Goal: Task Accomplishment & Management: Manage account settings

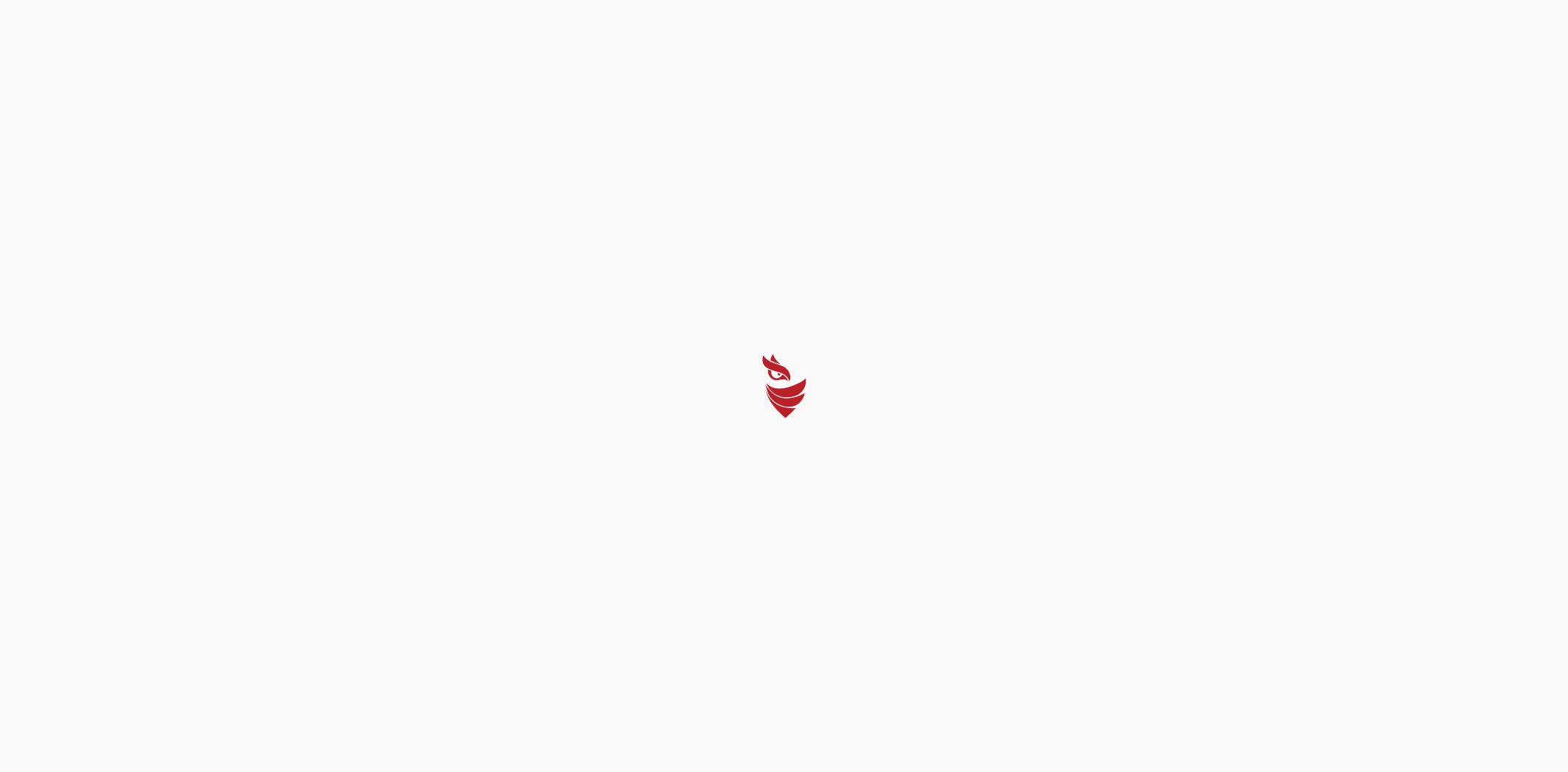
select select "Português (BR)"
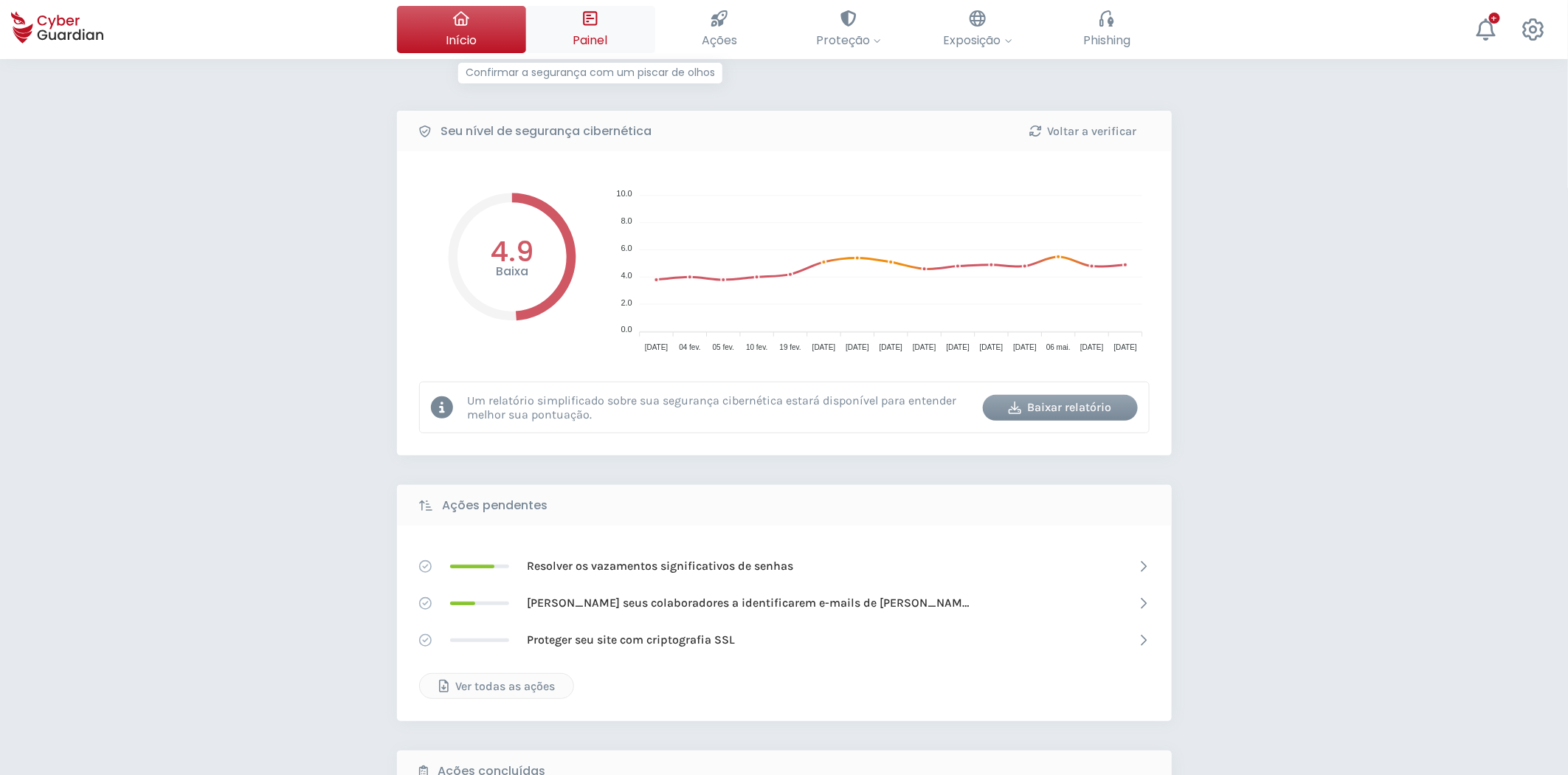
click at [600, 39] on span "Painel" at bounding box center [591, 40] width 35 height 18
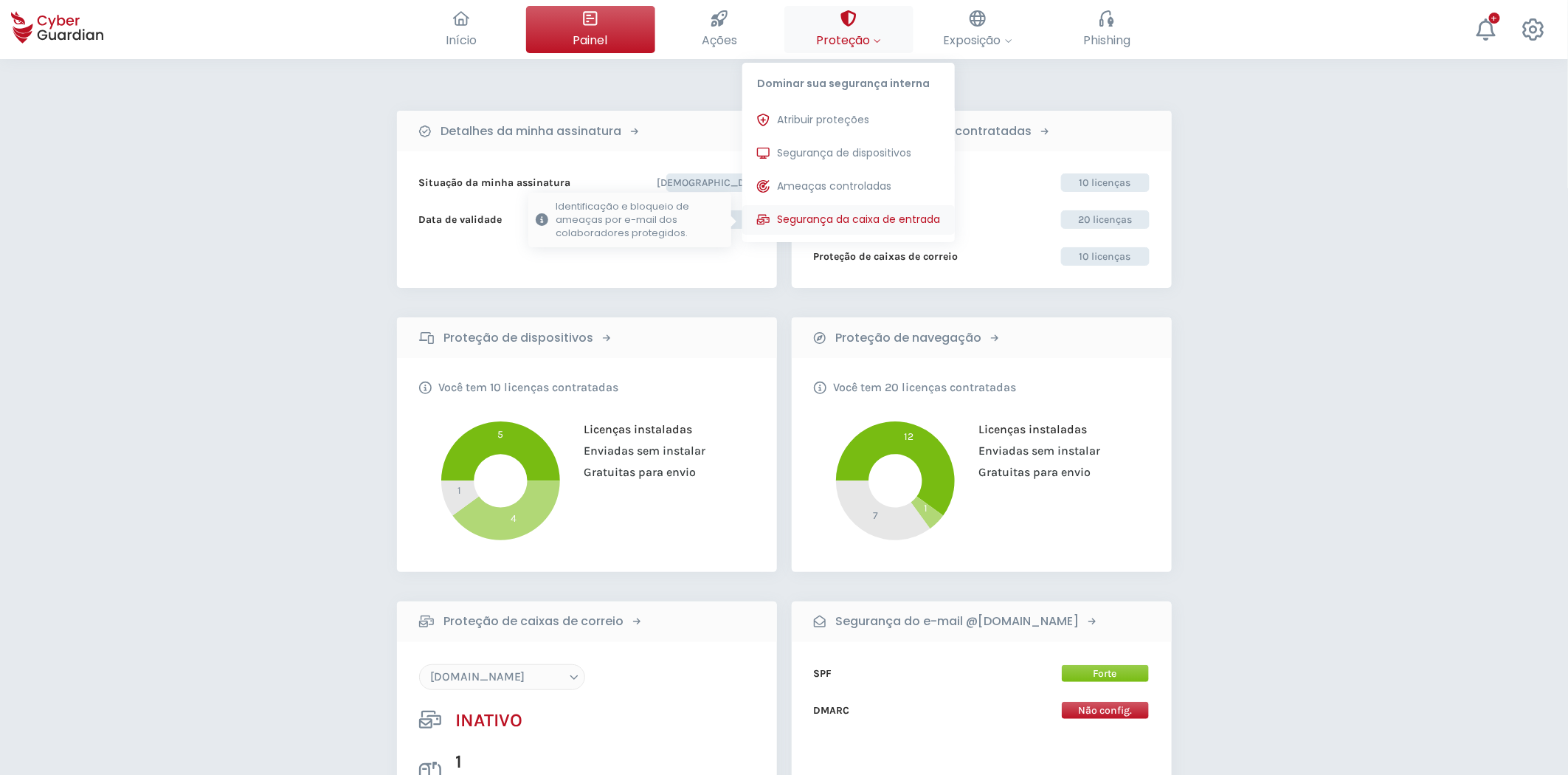
click at [860, 212] on span "Segurança da caixa de entrada" at bounding box center [858, 220] width 163 height 16
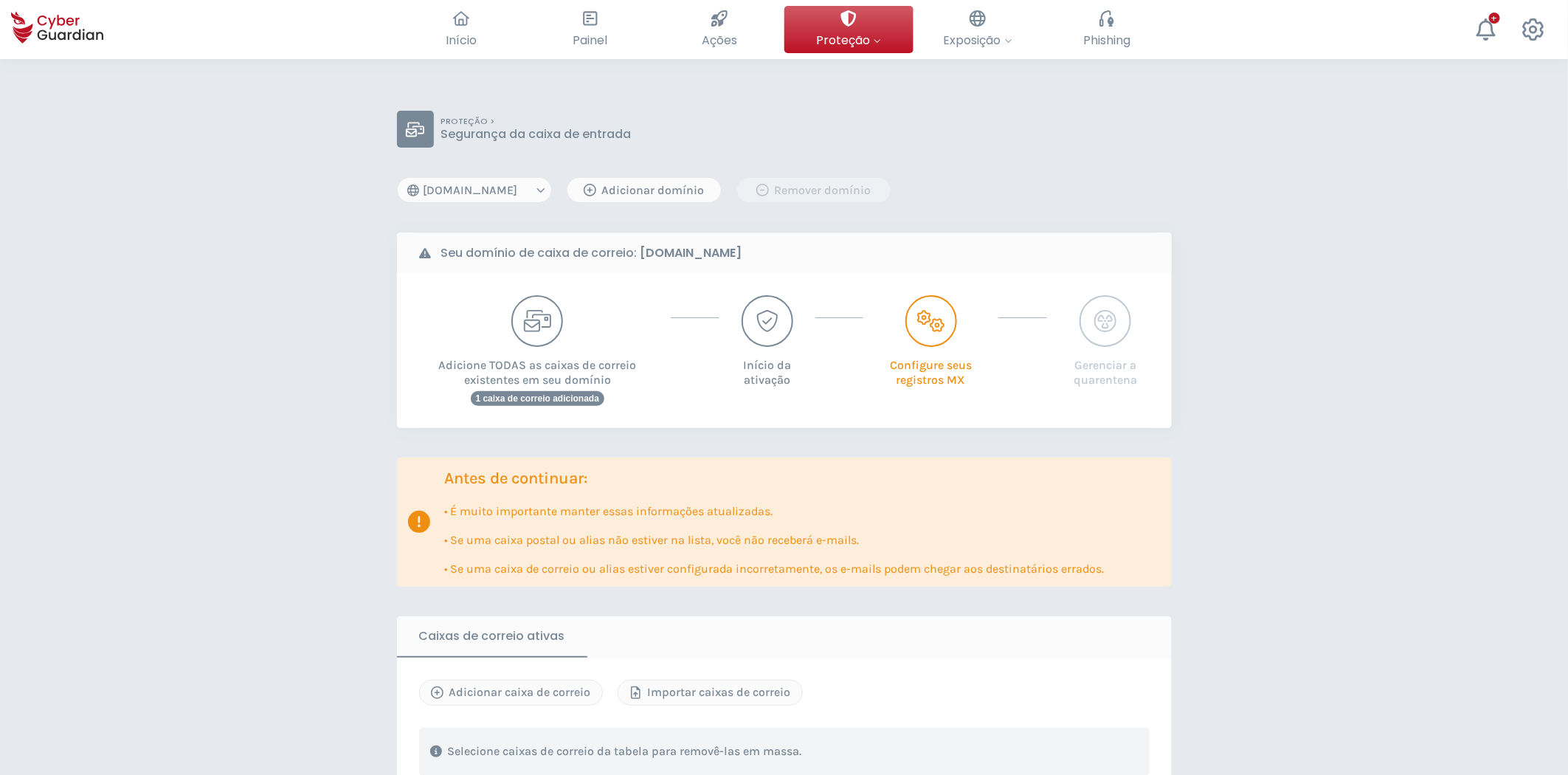
click at [529, 191] on select "floristeriarosas.com arriquitaun.org gmail.com" at bounding box center [475, 190] width 155 height 26
click at [397, 177] on select "floristeriarosas.com arriquitaun.org gmail.com" at bounding box center [475, 190] width 155 height 26
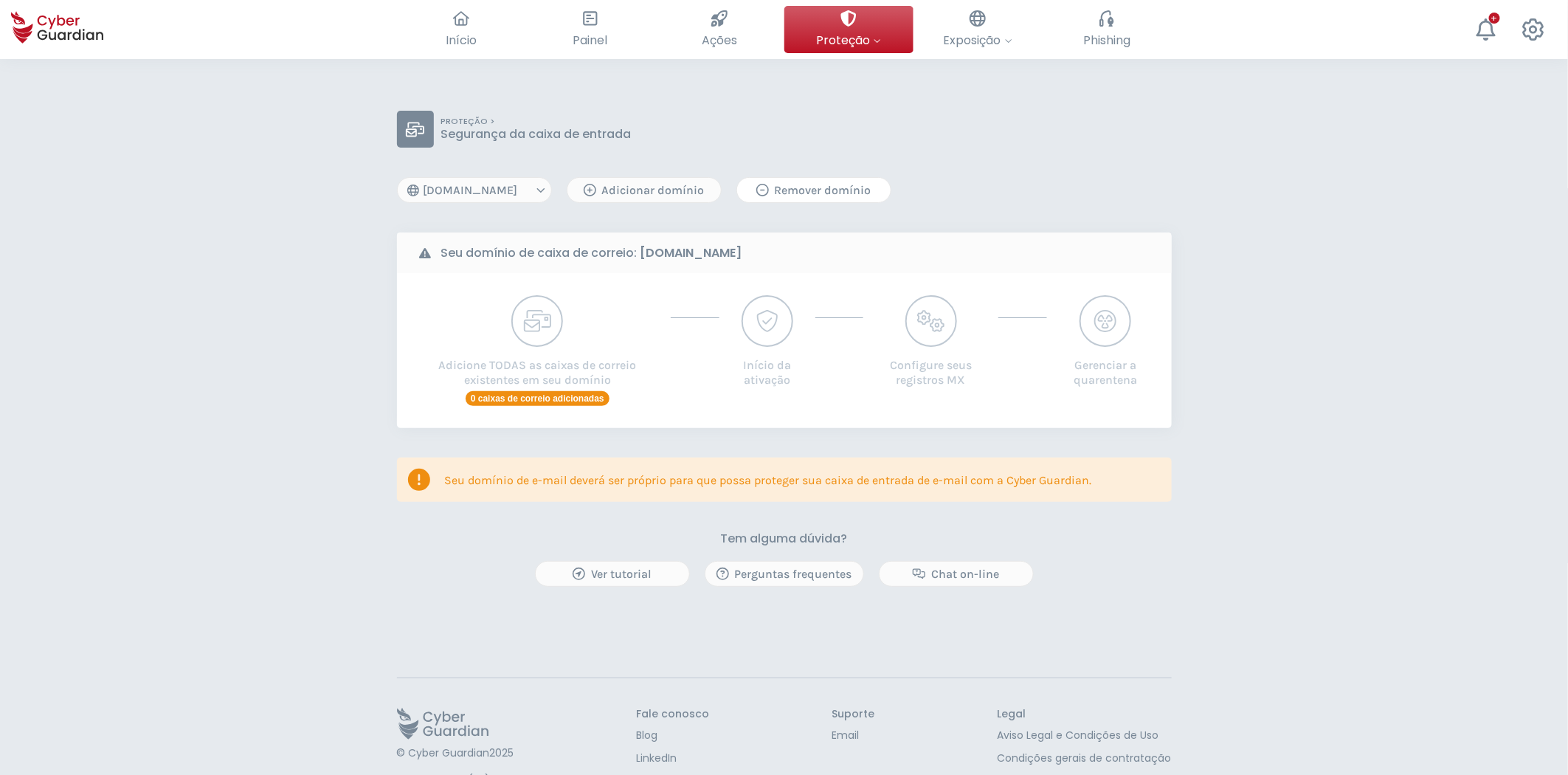
click at [820, 189] on div "Remover domínio" at bounding box center [814, 190] width 131 height 17
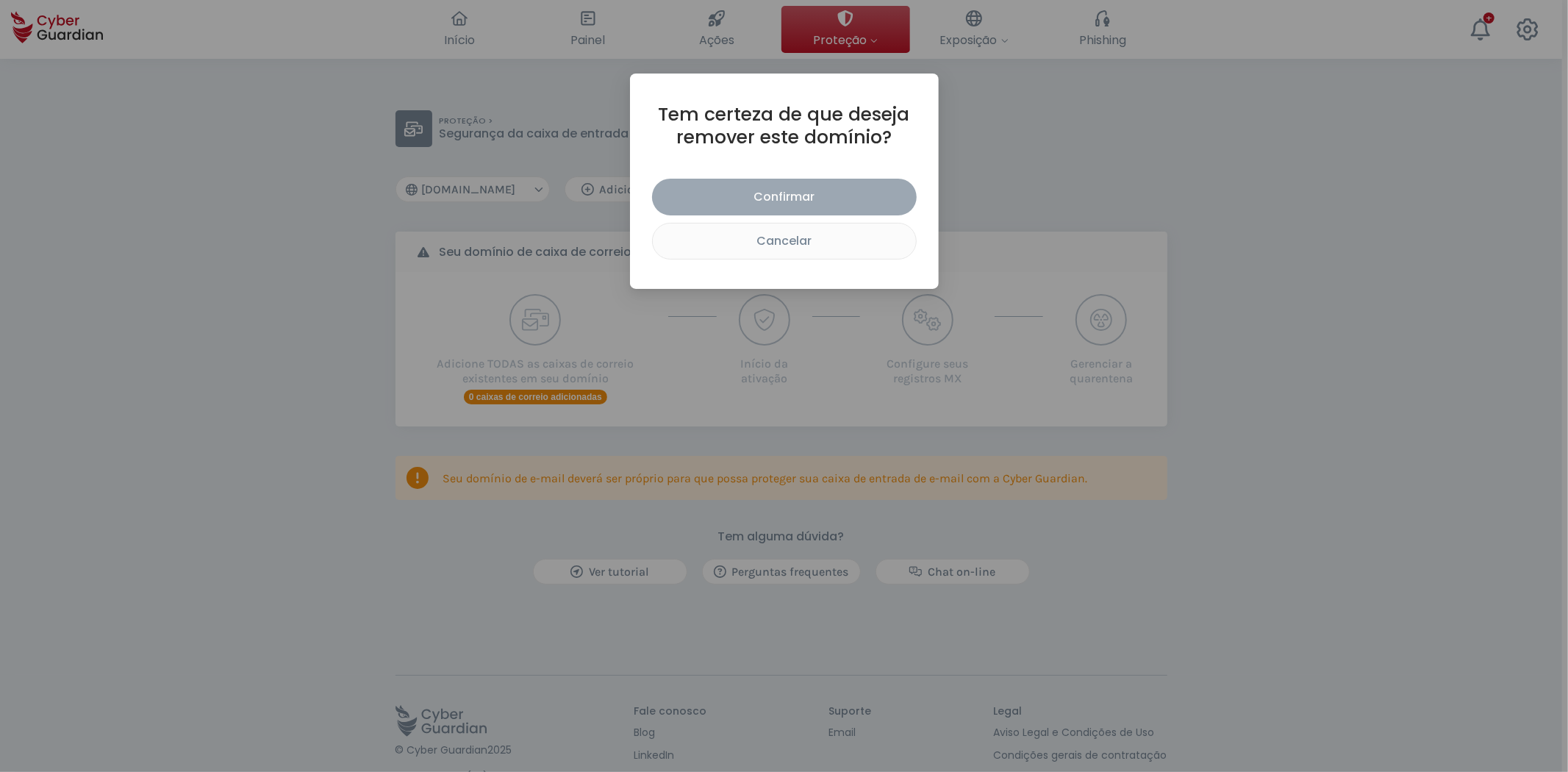
click at [789, 201] on div "Confirmar" at bounding box center [784, 196] width 243 height 18
select select "arriquitaun.org"
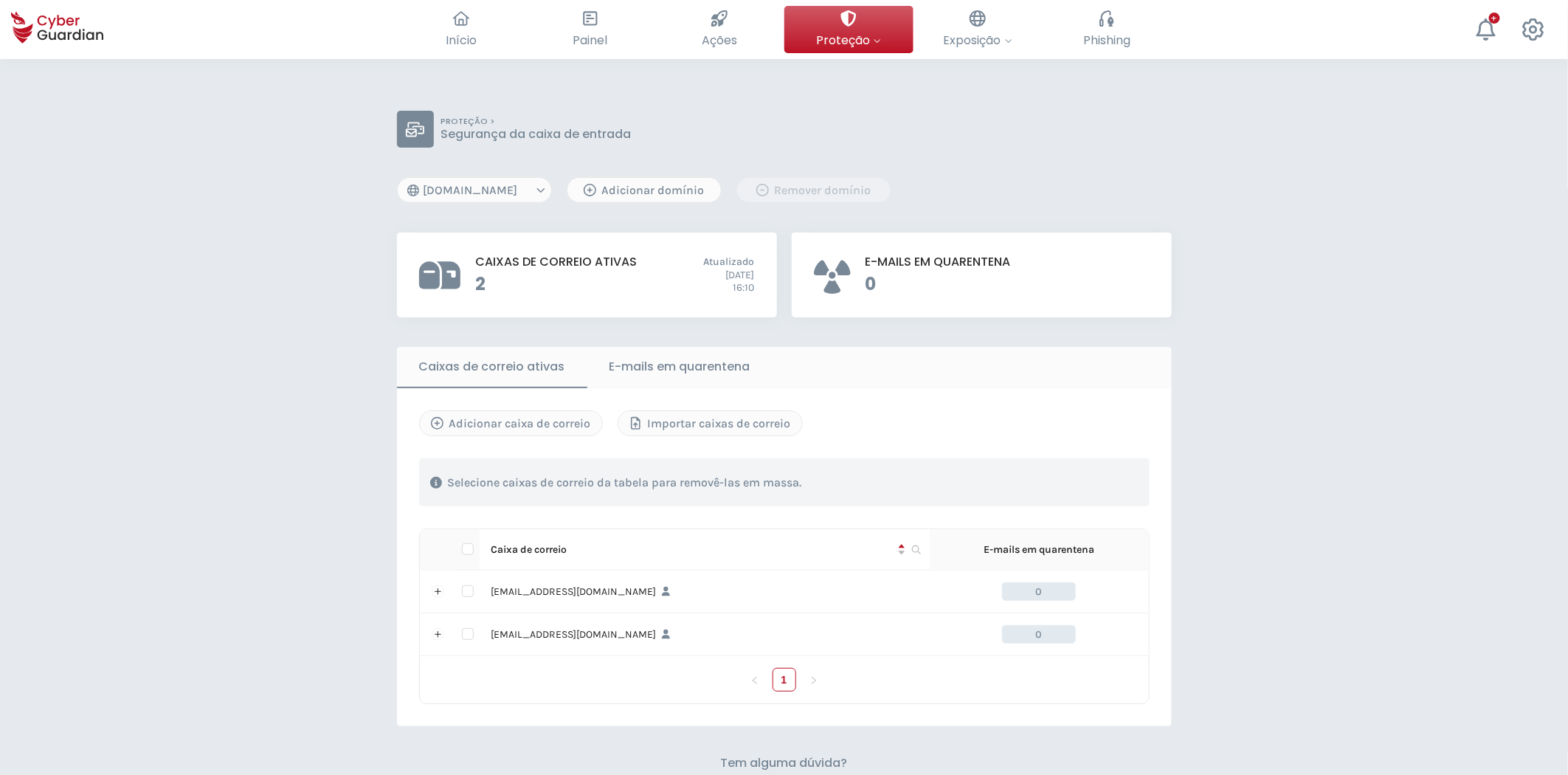
click at [512, 191] on select "floristeriarosas.com arriquitaun.org" at bounding box center [475, 190] width 155 height 26
click at [517, 187] on select "floristeriarosas.com arriquitaun.org" at bounding box center [475, 190] width 155 height 26
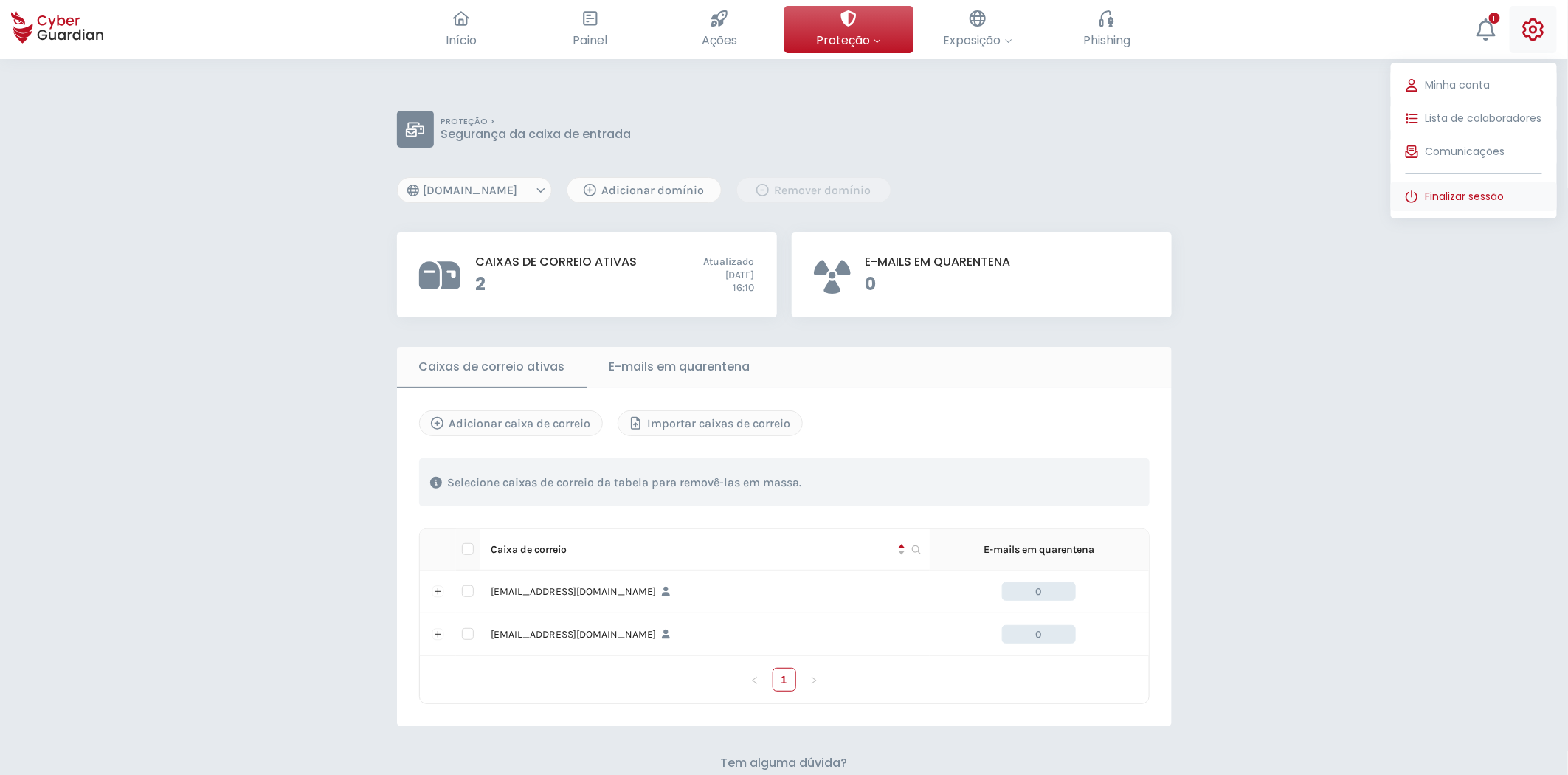
click at [1477, 189] on span "Finalizar sessão" at bounding box center [1465, 196] width 79 height 16
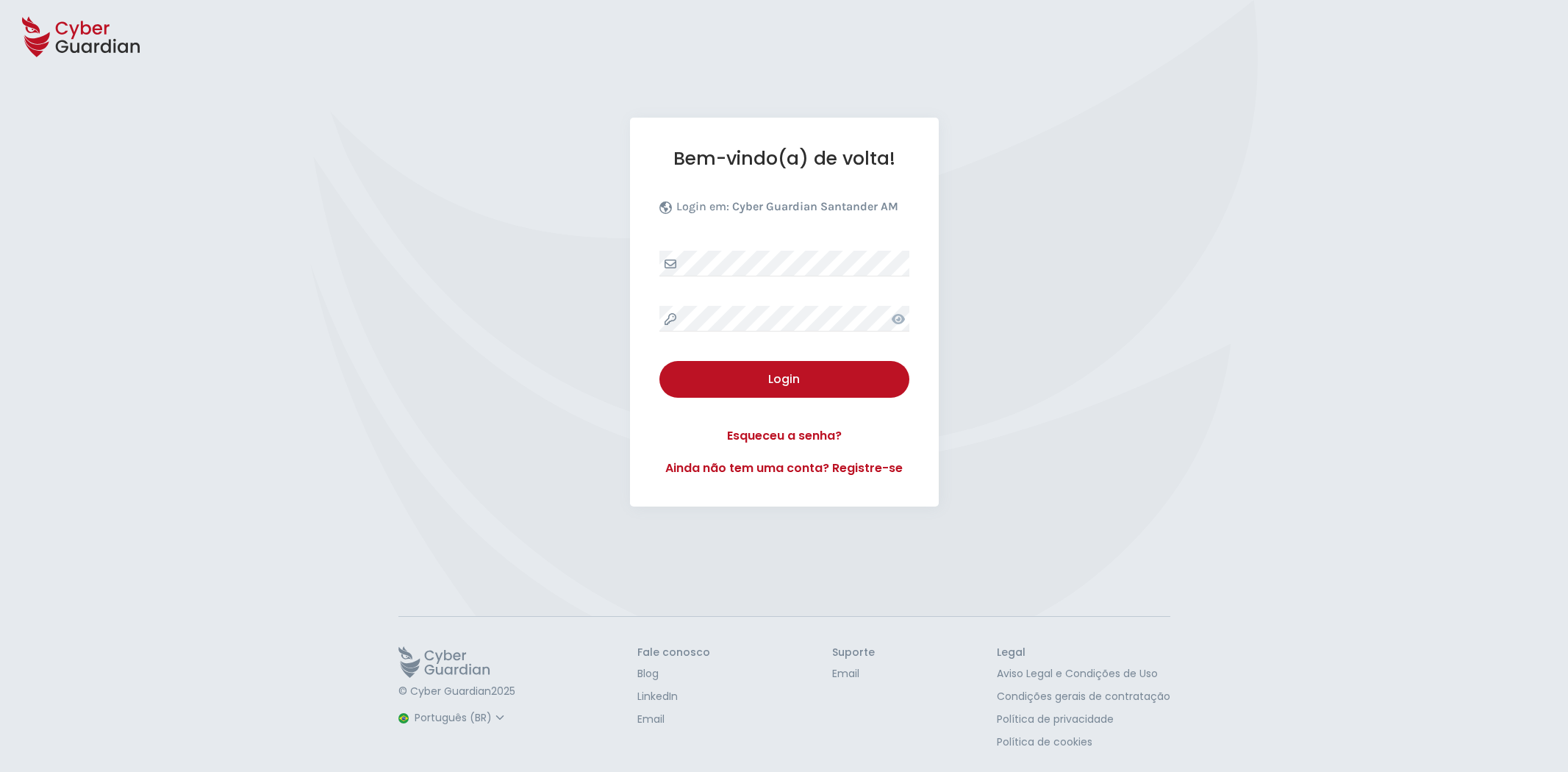
select select "Português (BR)"
click at [803, 386] on div "Login" at bounding box center [784, 379] width 228 height 17
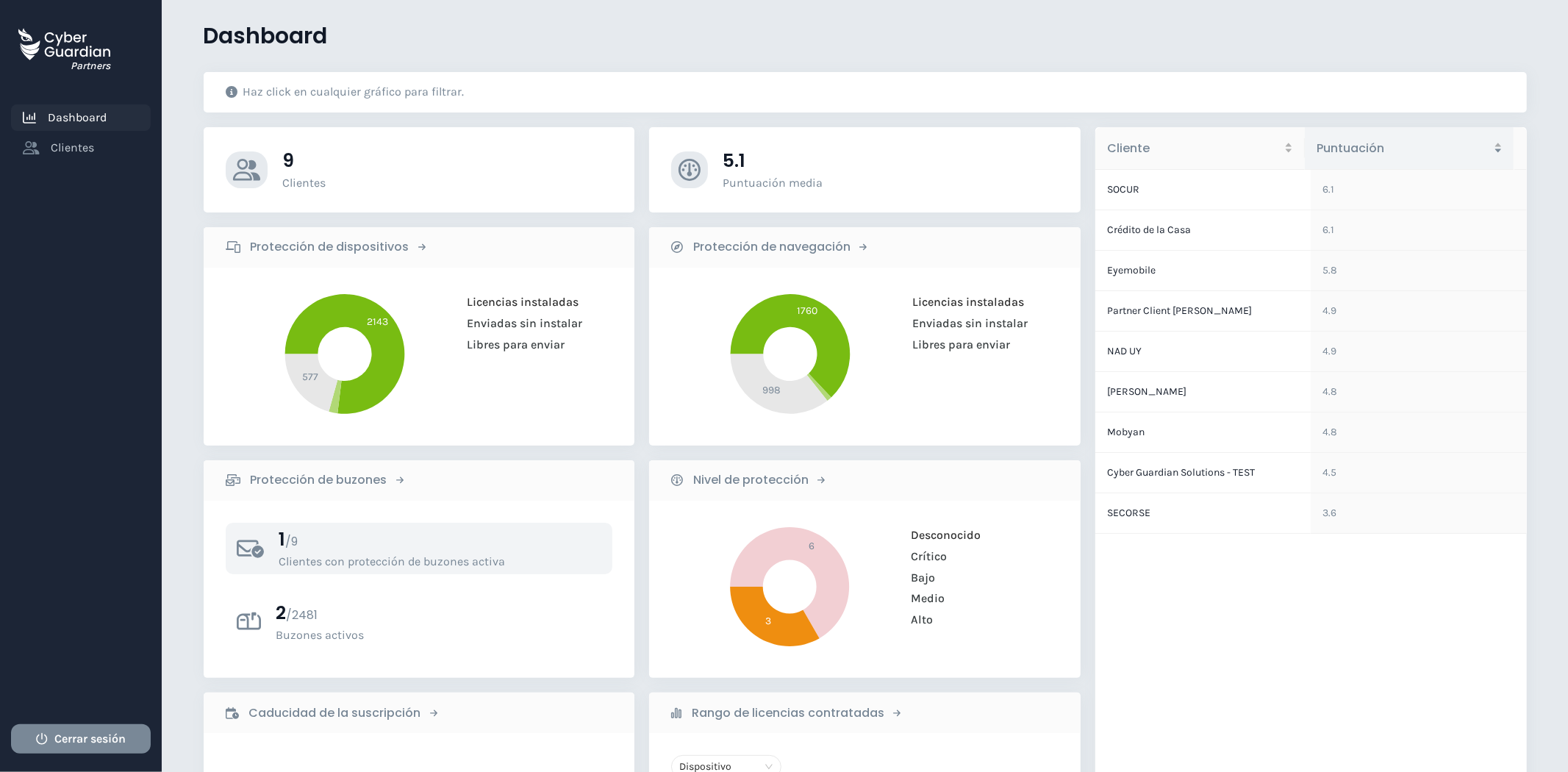
click at [284, 550] on div "1 / 9 Clientes con protección de buzones activa" at bounding box center [440, 548] width 322 height 41
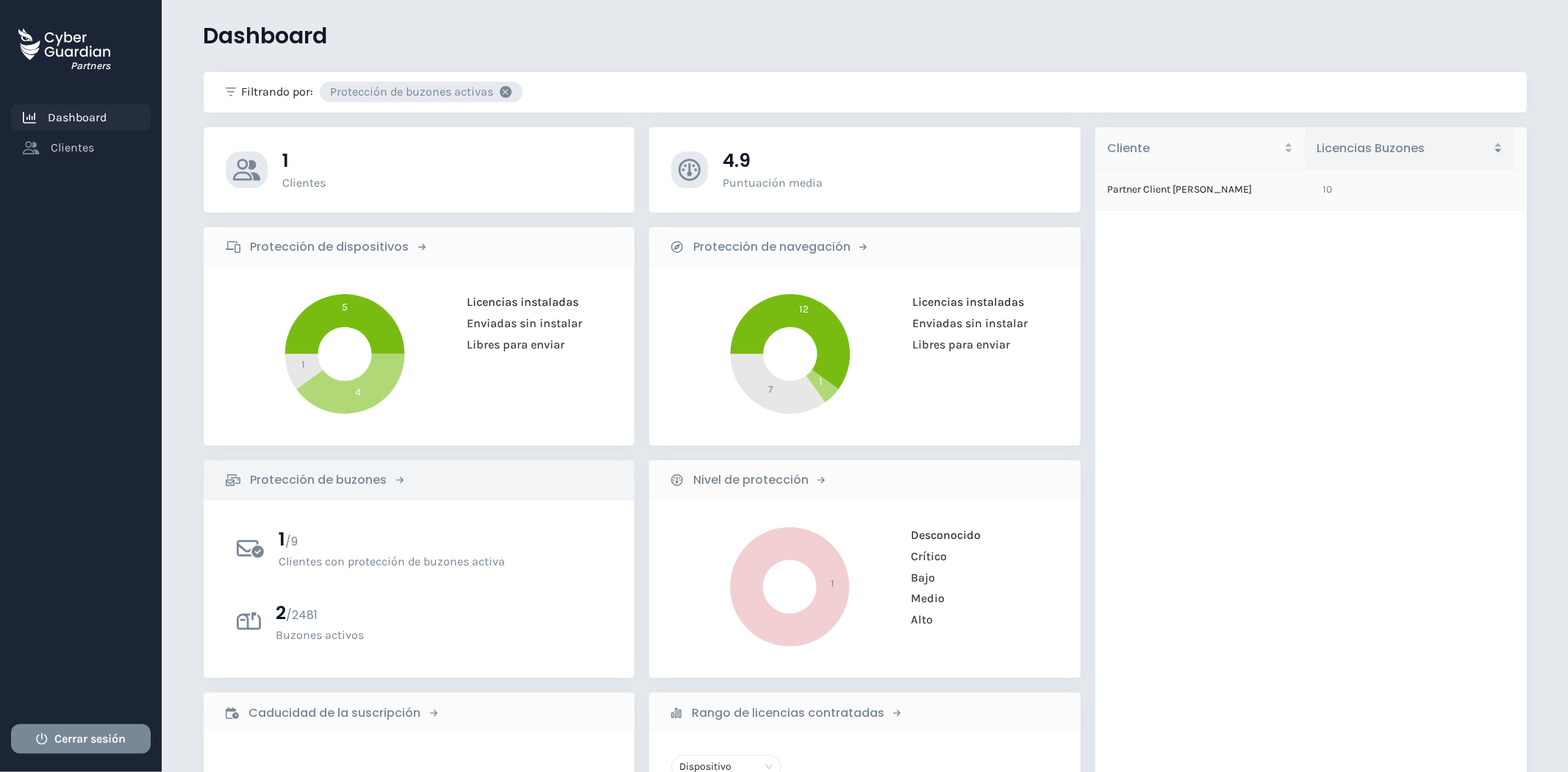
click at [1194, 191] on td "Partner Client [PERSON_NAME]" at bounding box center [1203, 190] width 215 height 40
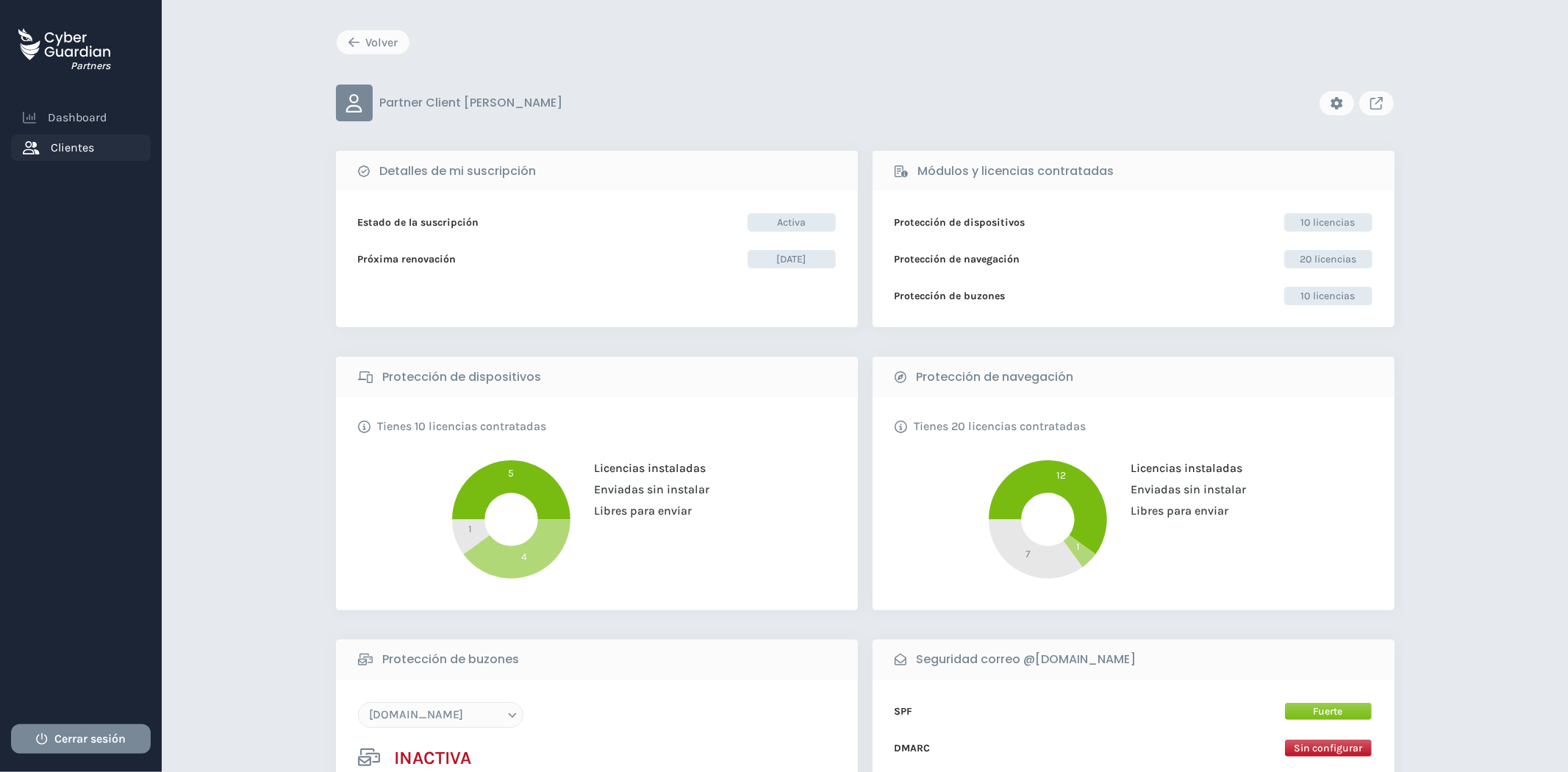
scroll to position [81, 0]
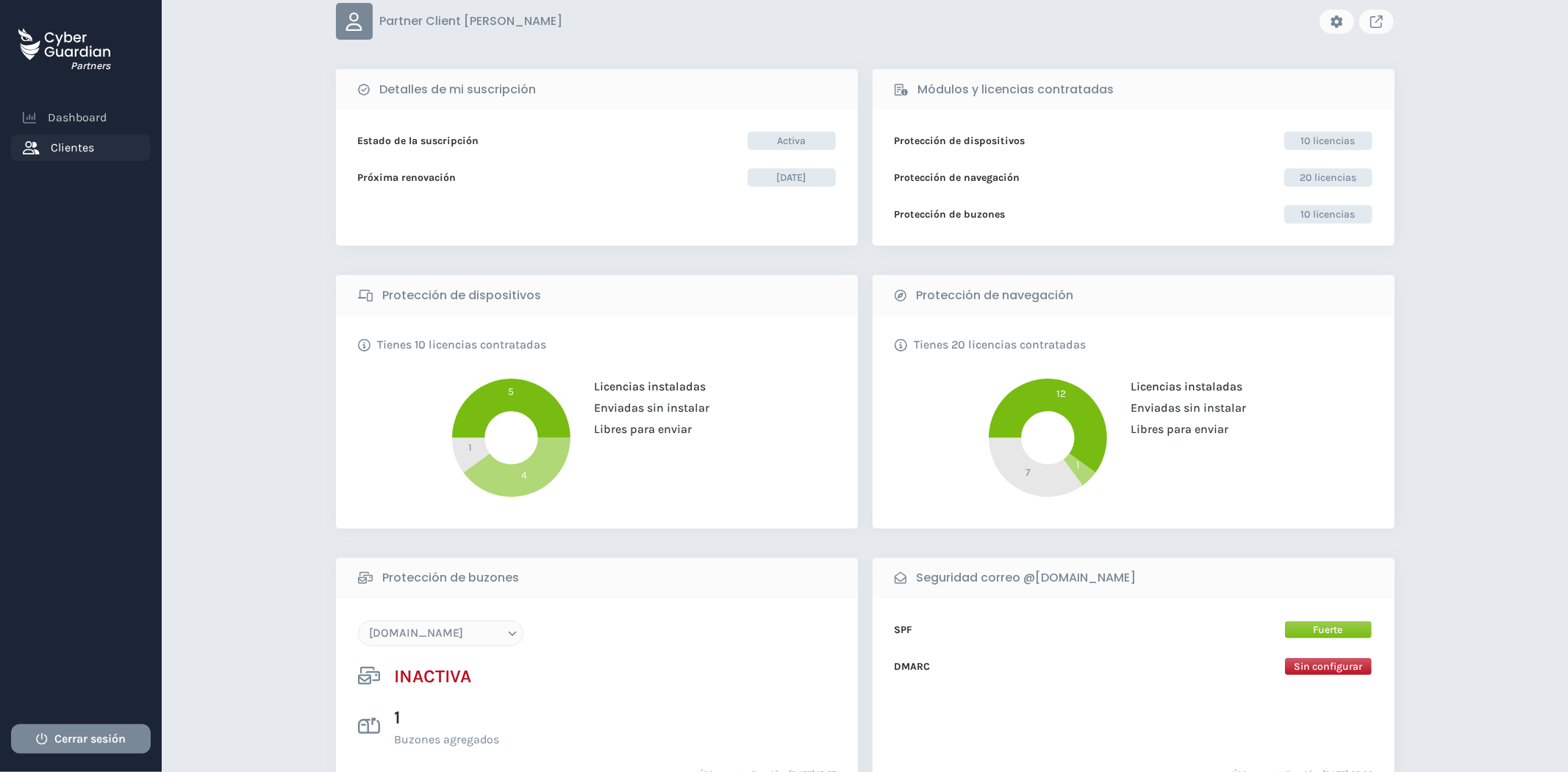
click at [496, 630] on select "floristeriarosas.com arriquitaun.org" at bounding box center [440, 633] width 165 height 25
click at [1373, 28] on button "Link to client console" at bounding box center [1376, 21] width 36 height 25
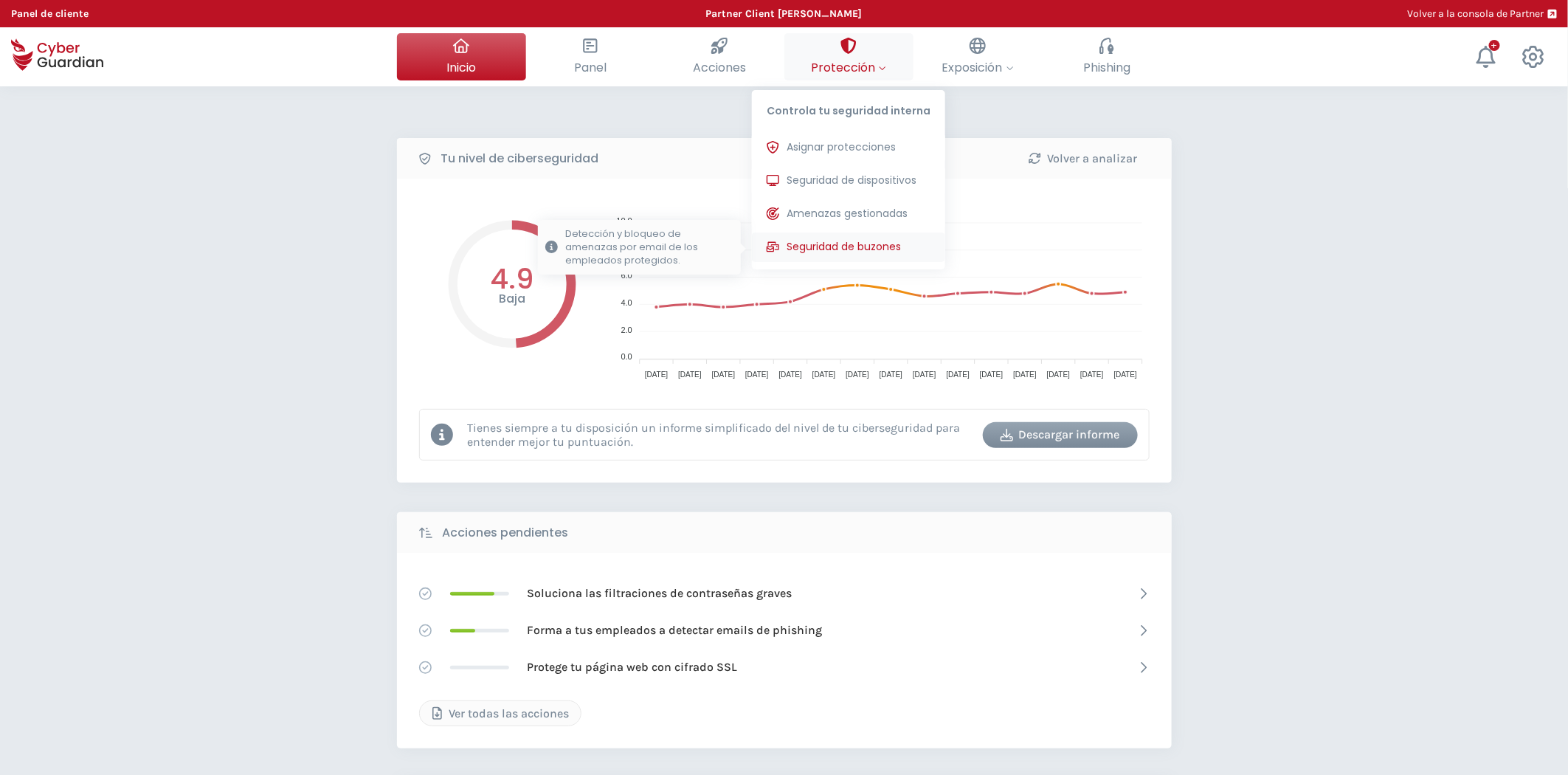
click at [879, 257] on button "Seguridad de buzones Detección y bloqueo de amenazas por email de los empleados…" at bounding box center [848, 248] width 193 height 30
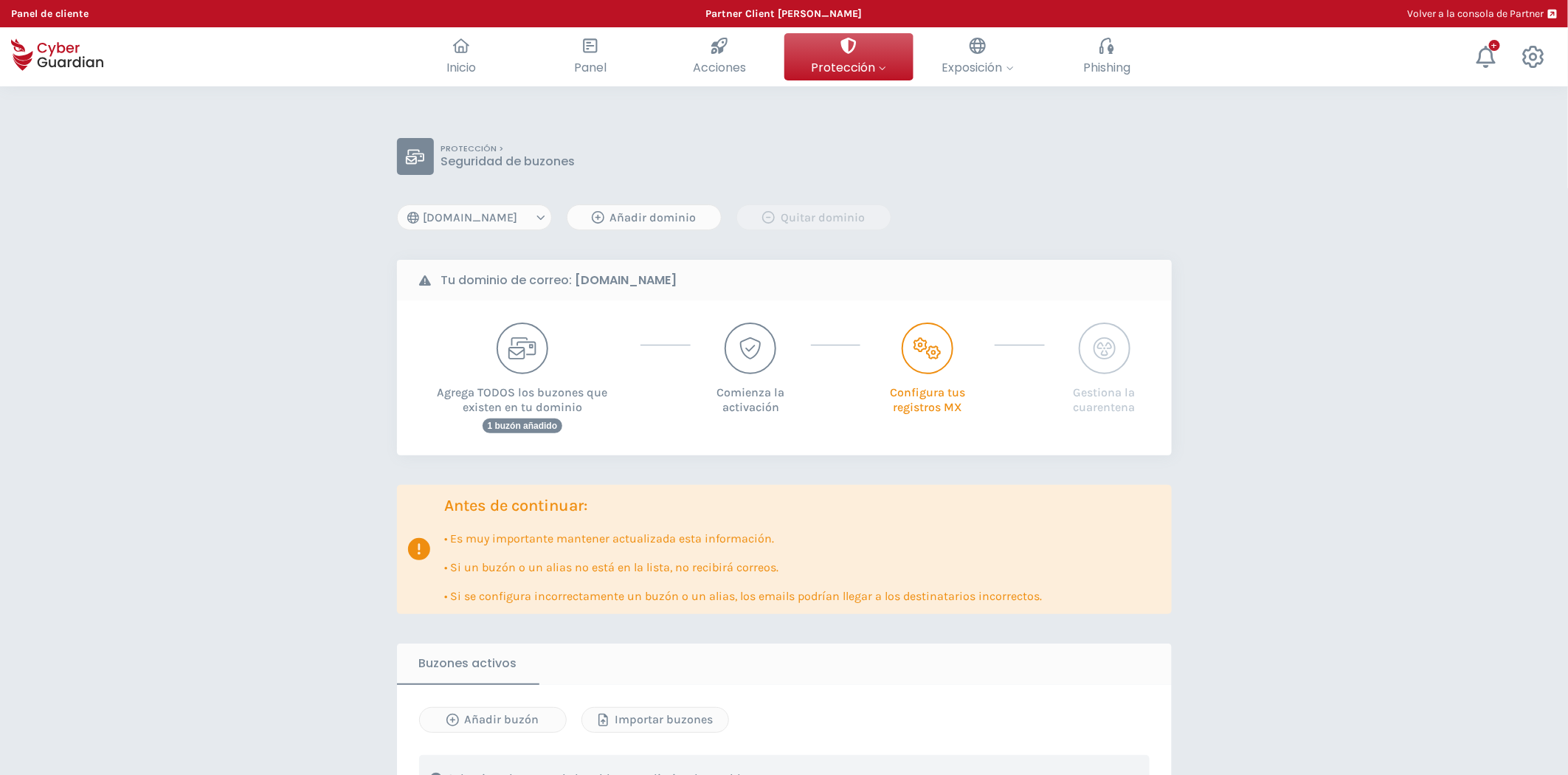
click at [526, 205] on select "[DOMAIN_NAME] [DOMAIN_NAME]" at bounding box center [475, 217] width 155 height 26
click at [479, 240] on div "PROTECCIÓN > Seguridad de buzones floristeriarosas.com arriquitaun.org Añadir d…" at bounding box center [784, 777] width 775 height 1278
click at [480, 225] on select "floristeriarosas.com arriquitaun.org" at bounding box center [475, 217] width 155 height 26
select select "[DOMAIN_NAME]"
click at [397, 205] on select "floristeriarosas.com arriquitaun.org" at bounding box center [475, 217] width 155 height 26
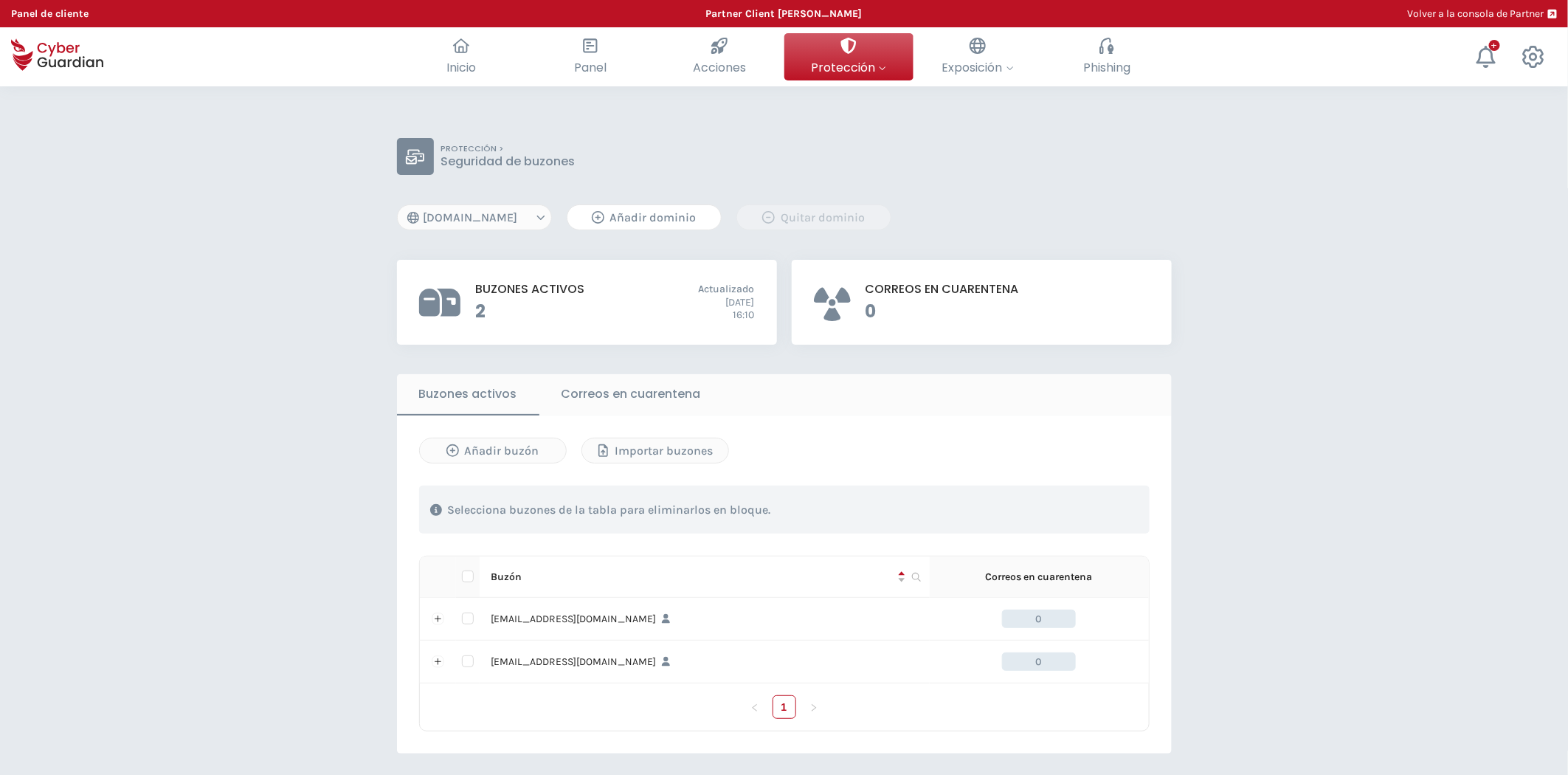
click at [635, 216] on div "Añadir dominio" at bounding box center [644, 217] width 131 height 17
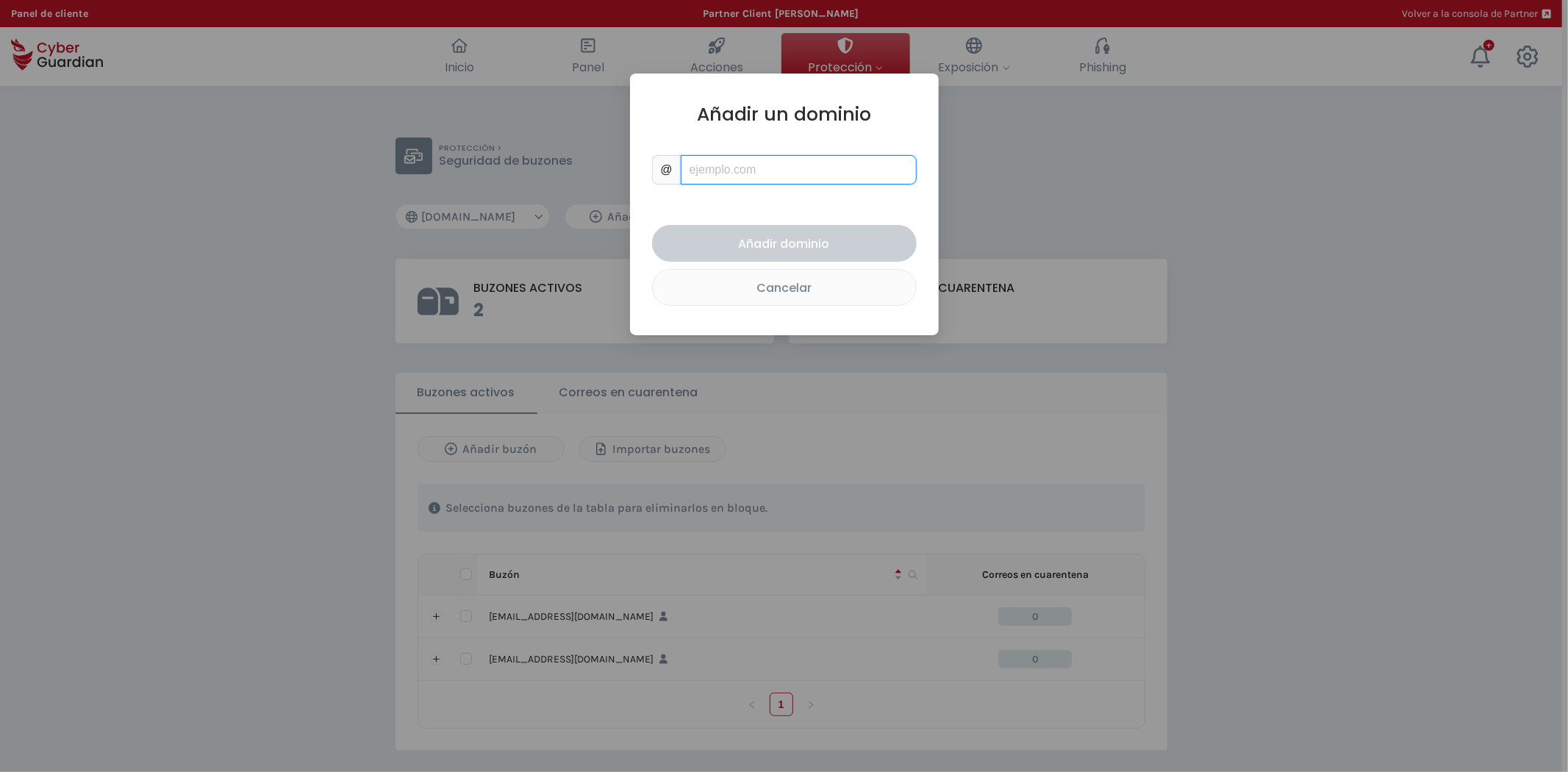
click at [717, 178] on input "text" at bounding box center [798, 170] width 236 height 30
type input "[DOMAIN_NAME]"
click at [840, 239] on div "Añadir dominio" at bounding box center [784, 243] width 243 height 18
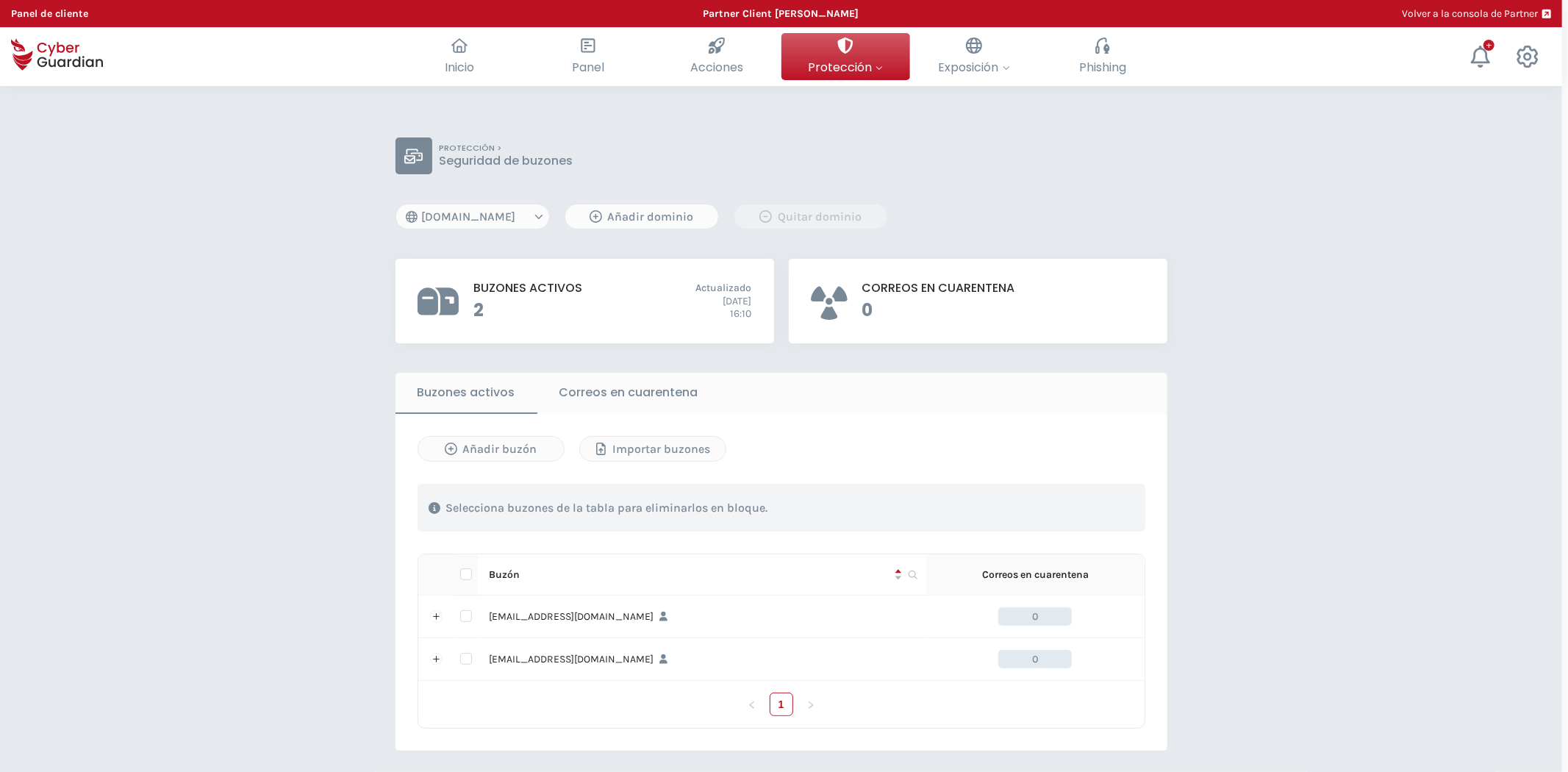
select select "[DOMAIN_NAME]"
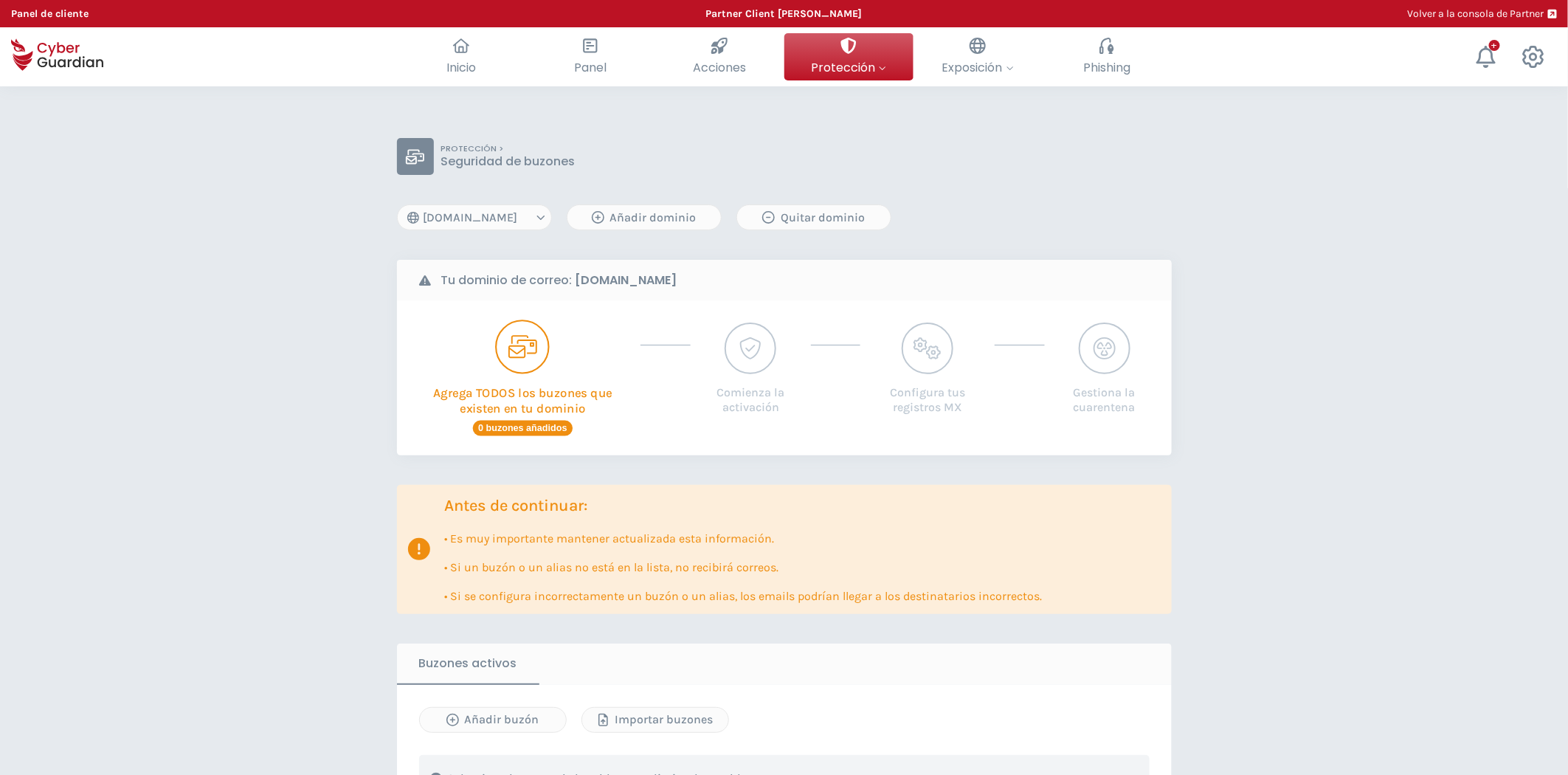
click at [567, 399] on p "Agrega TODOS los buzones que existen en tu dominio" at bounding box center [522, 395] width 218 height 43
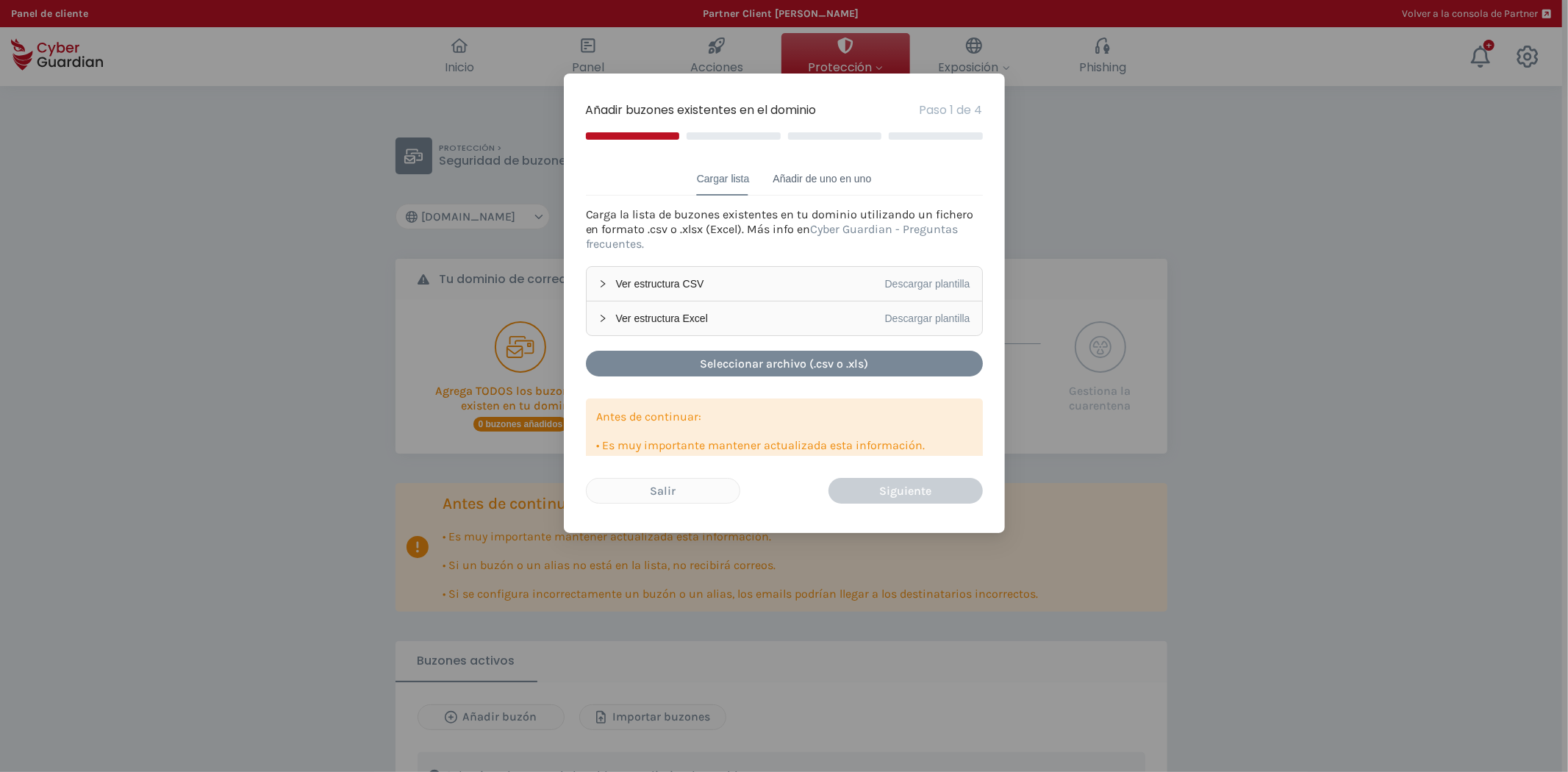
click at [807, 182] on div "Añadir de uno en uno" at bounding box center [822, 178] width 99 height 16
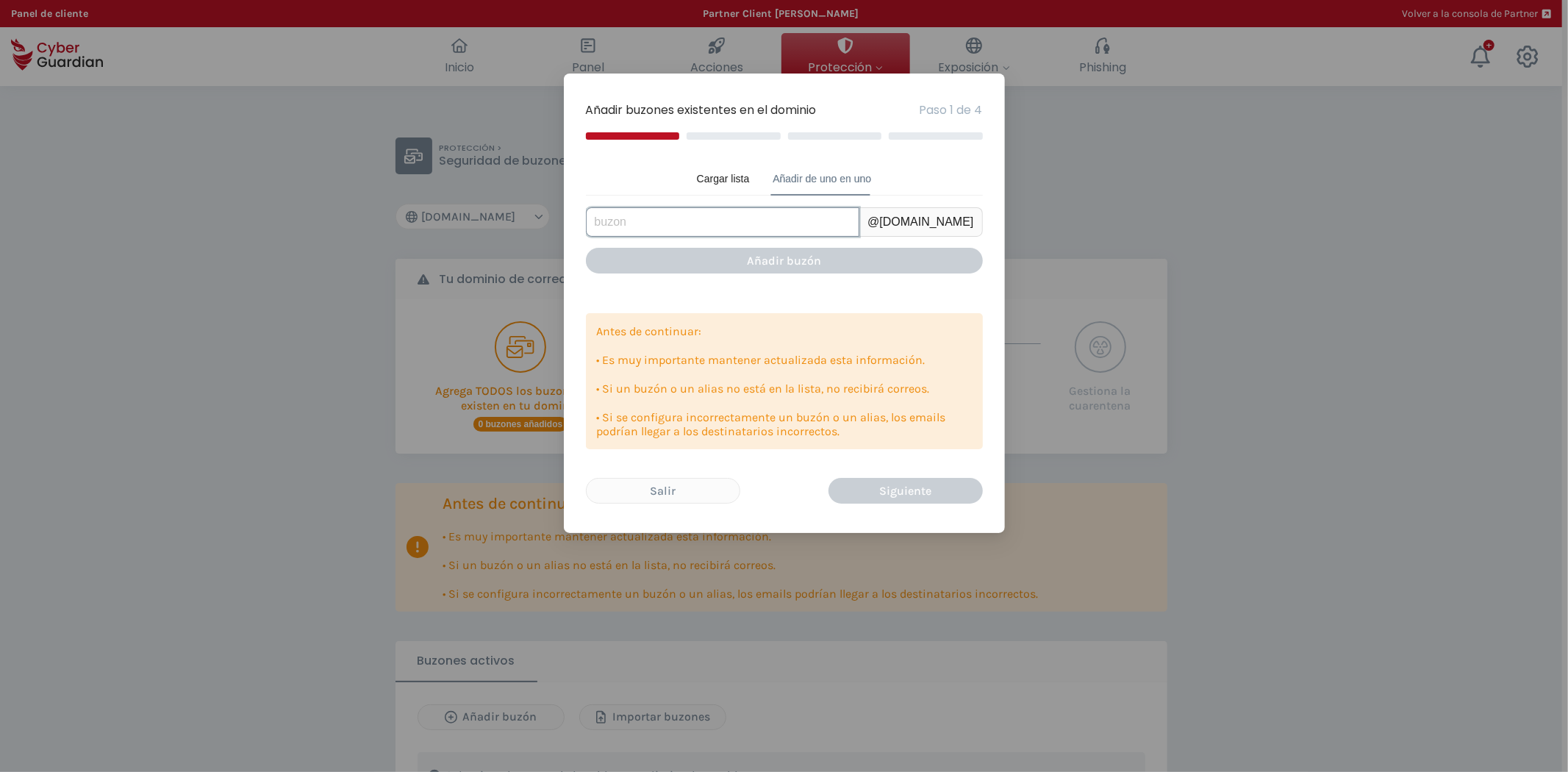
click at [733, 211] on input "text" at bounding box center [723, 222] width 274 height 30
type input "user1"
click at [789, 258] on div "Añadir buzón" at bounding box center [784, 261] width 375 height 18
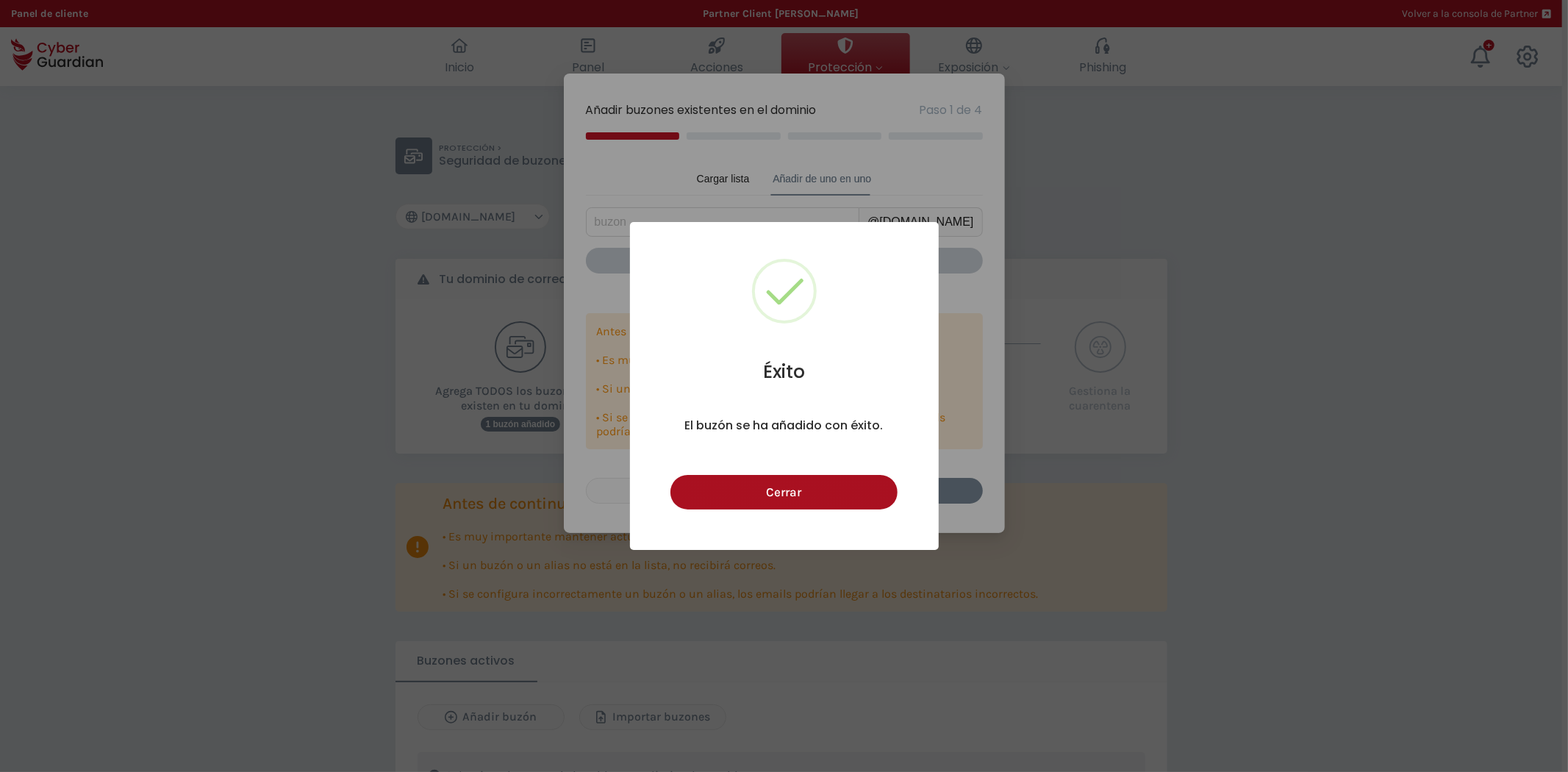
click at [817, 488] on button "Cerrar" at bounding box center [784, 492] width 227 height 35
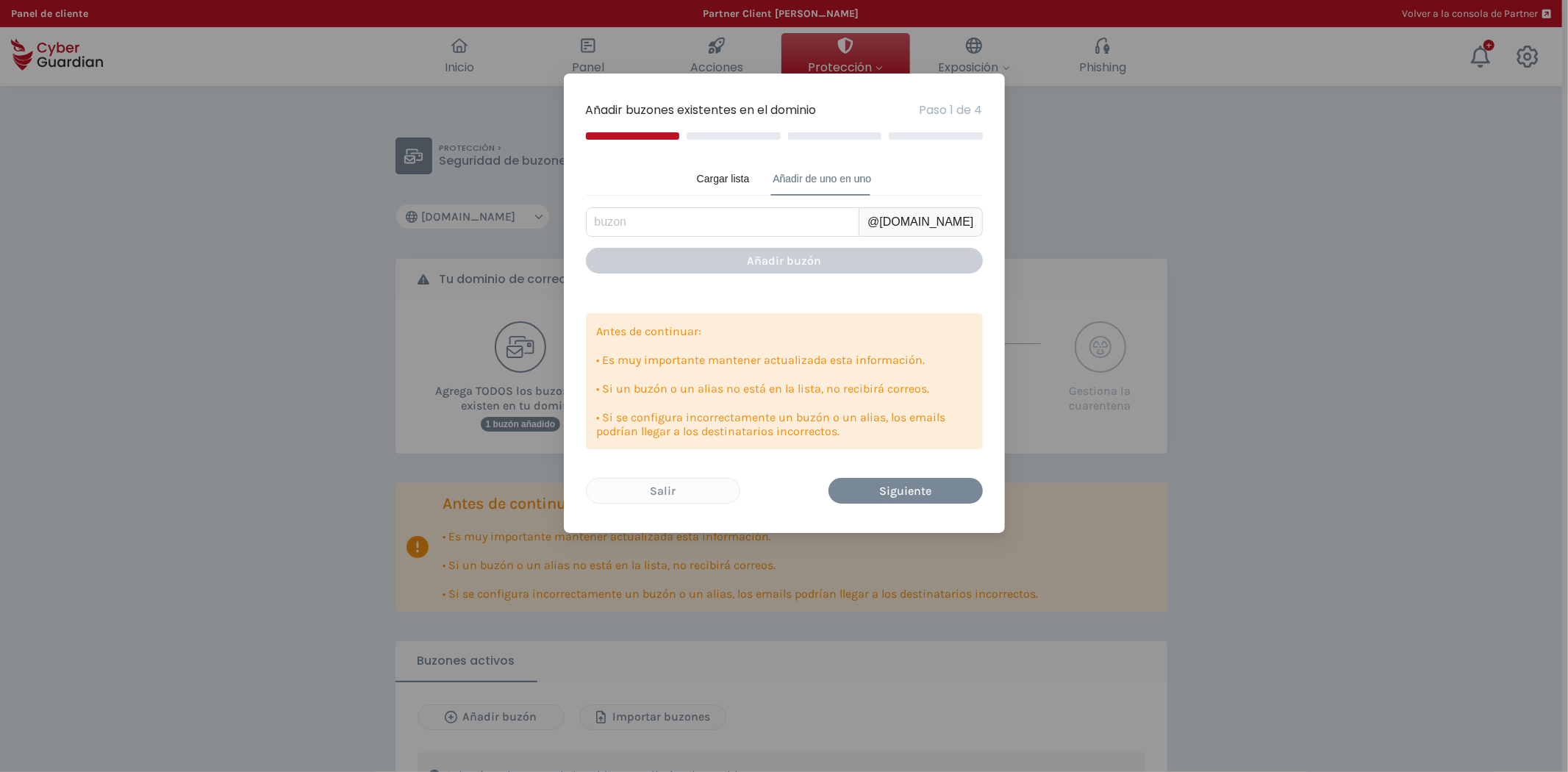
click at [372, 544] on div "Añadir buzones existentes en el dominio Paso 1 de 4 Cargar lista Añadir de uno …" at bounding box center [784, 386] width 1568 height 772
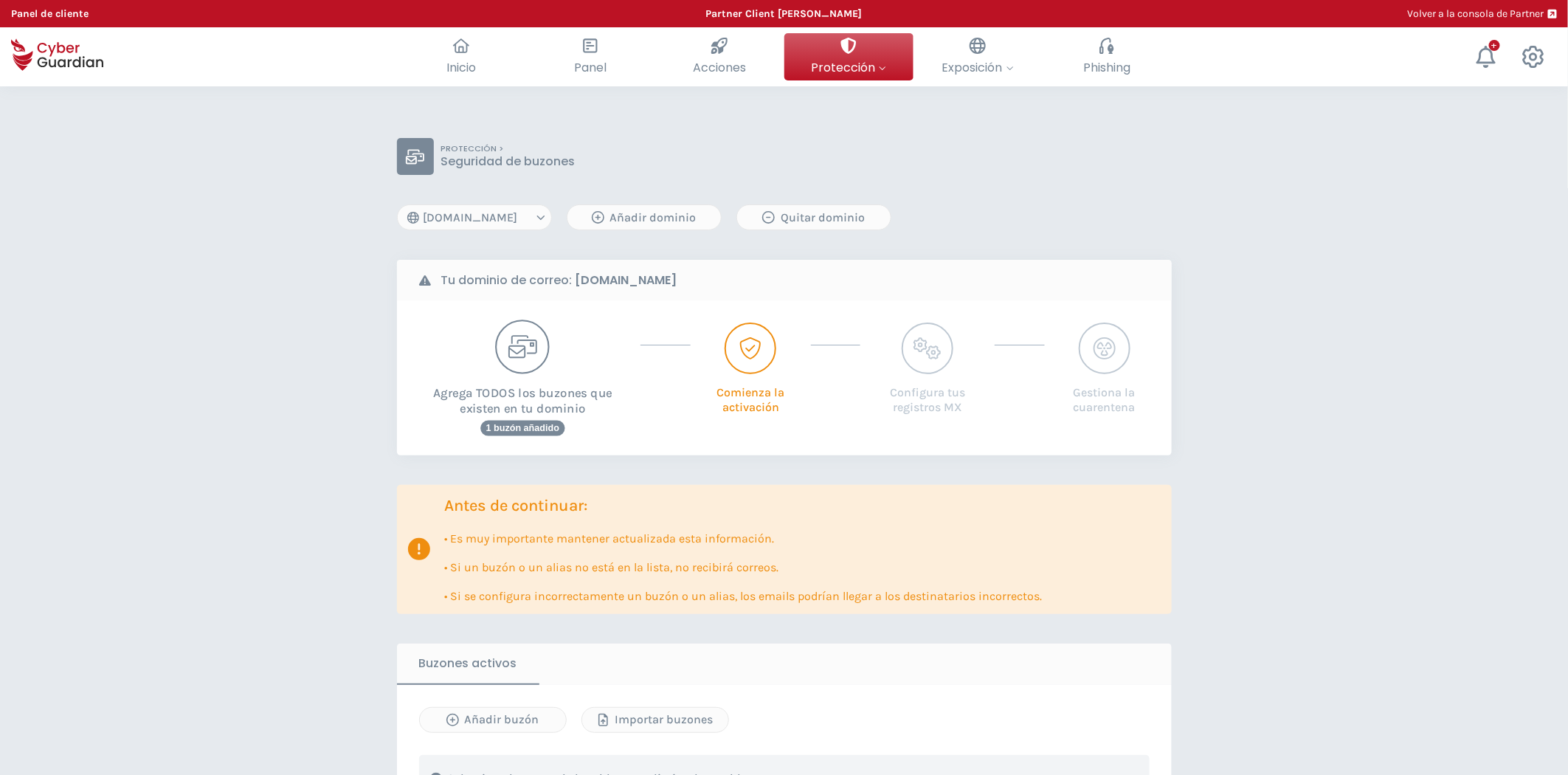
click at [525, 354] on icon "button" at bounding box center [522, 347] width 29 height 24
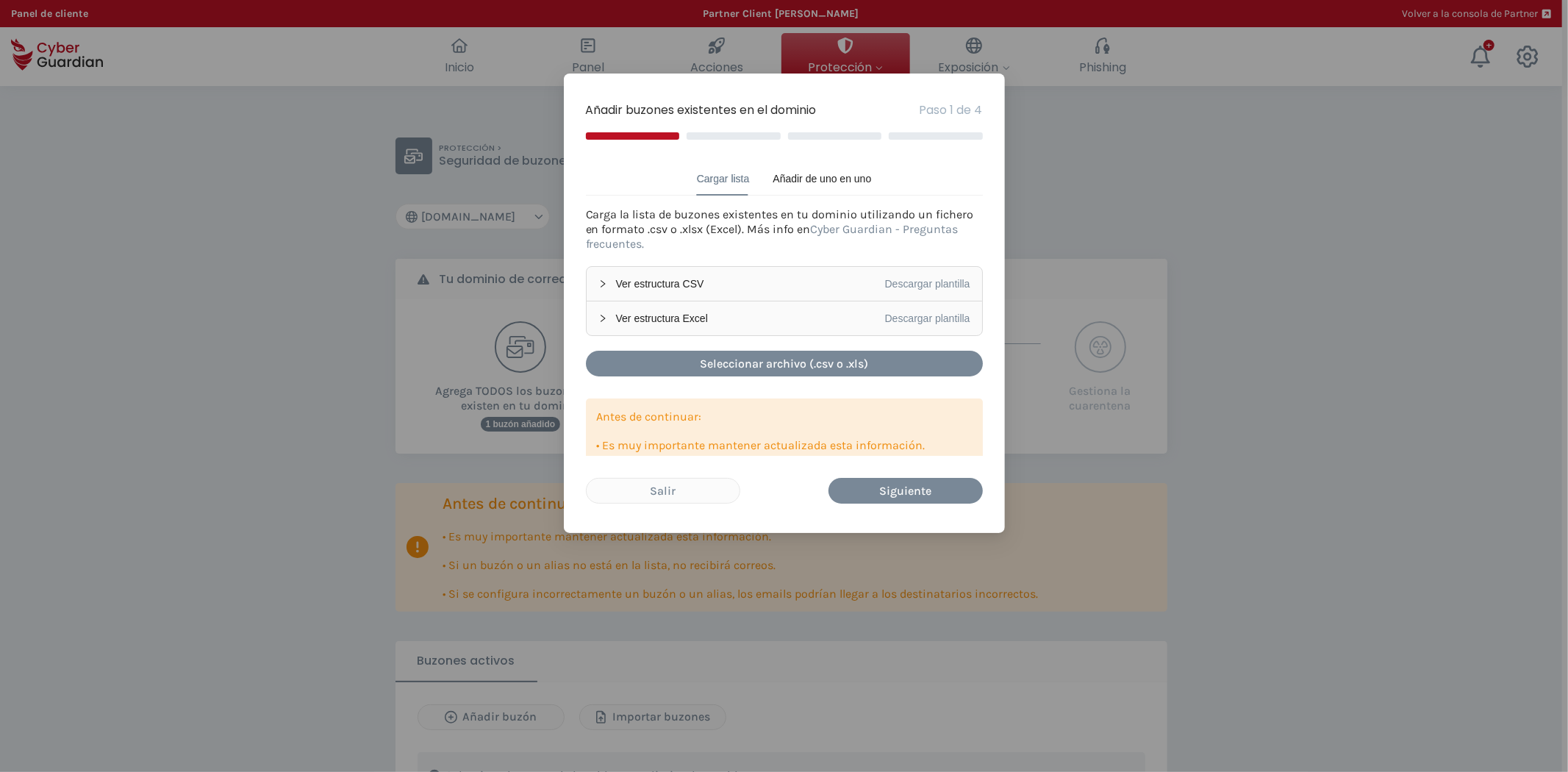
click at [405, 423] on div "Añadir buzones existentes en el dominio Paso 1 de 4 Cargar lista Añadir de uno …" at bounding box center [784, 386] width 1568 height 772
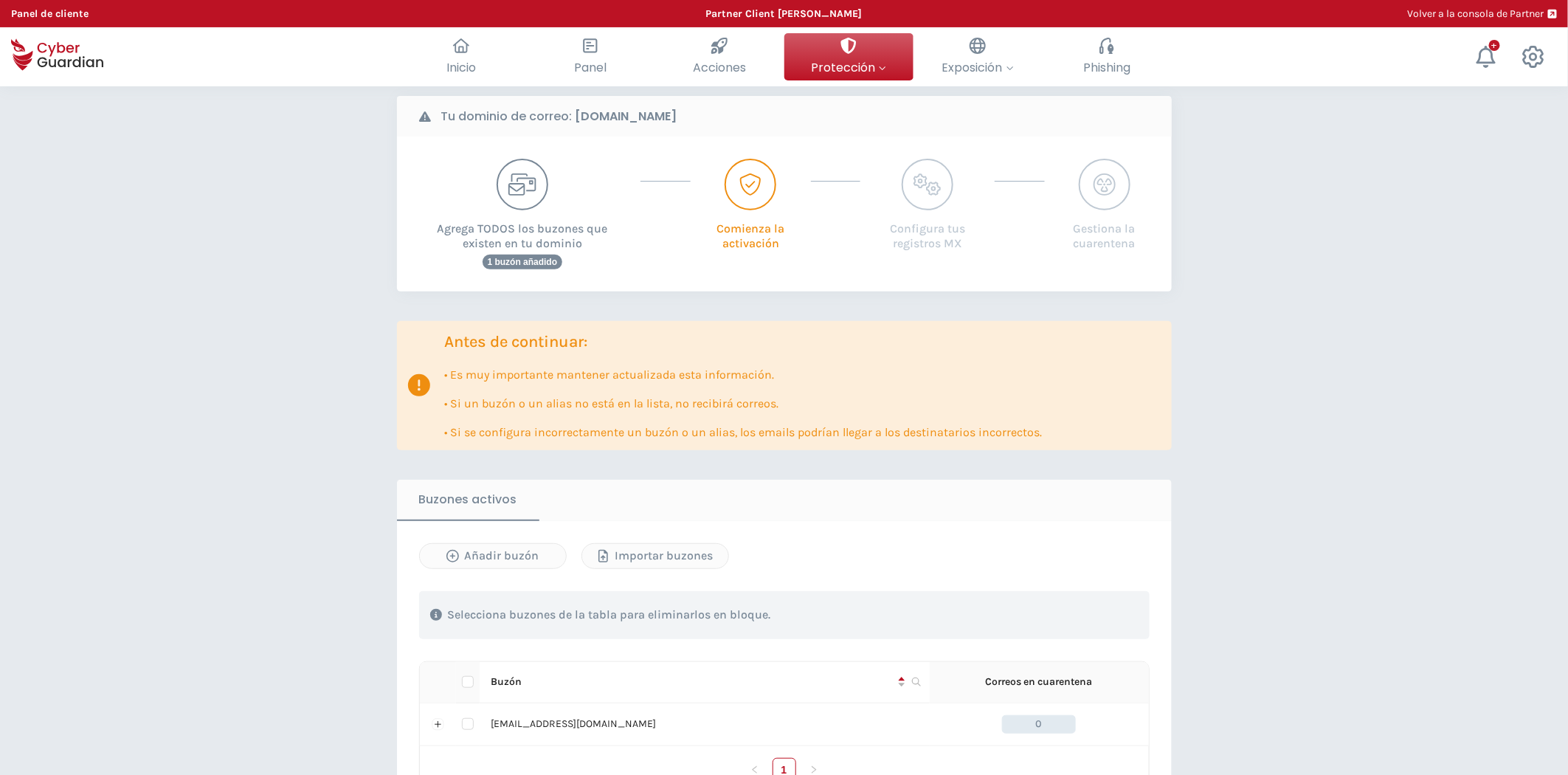
scroll to position [246, 0]
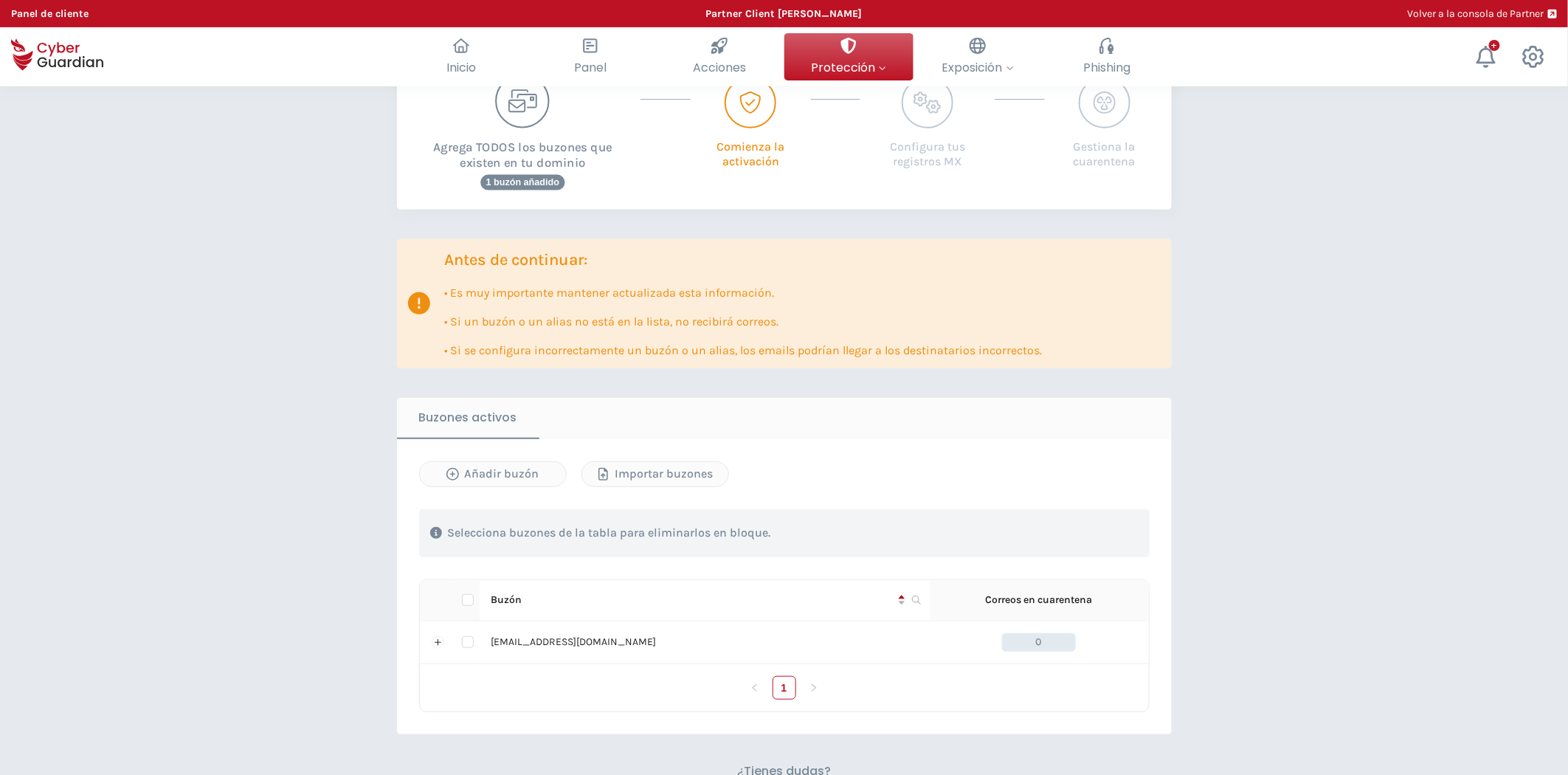
click at [545, 124] on div "Agrega TODOS los buzones que existen en tu dominio 1 buzón añadido" at bounding box center [522, 131] width 218 height 116
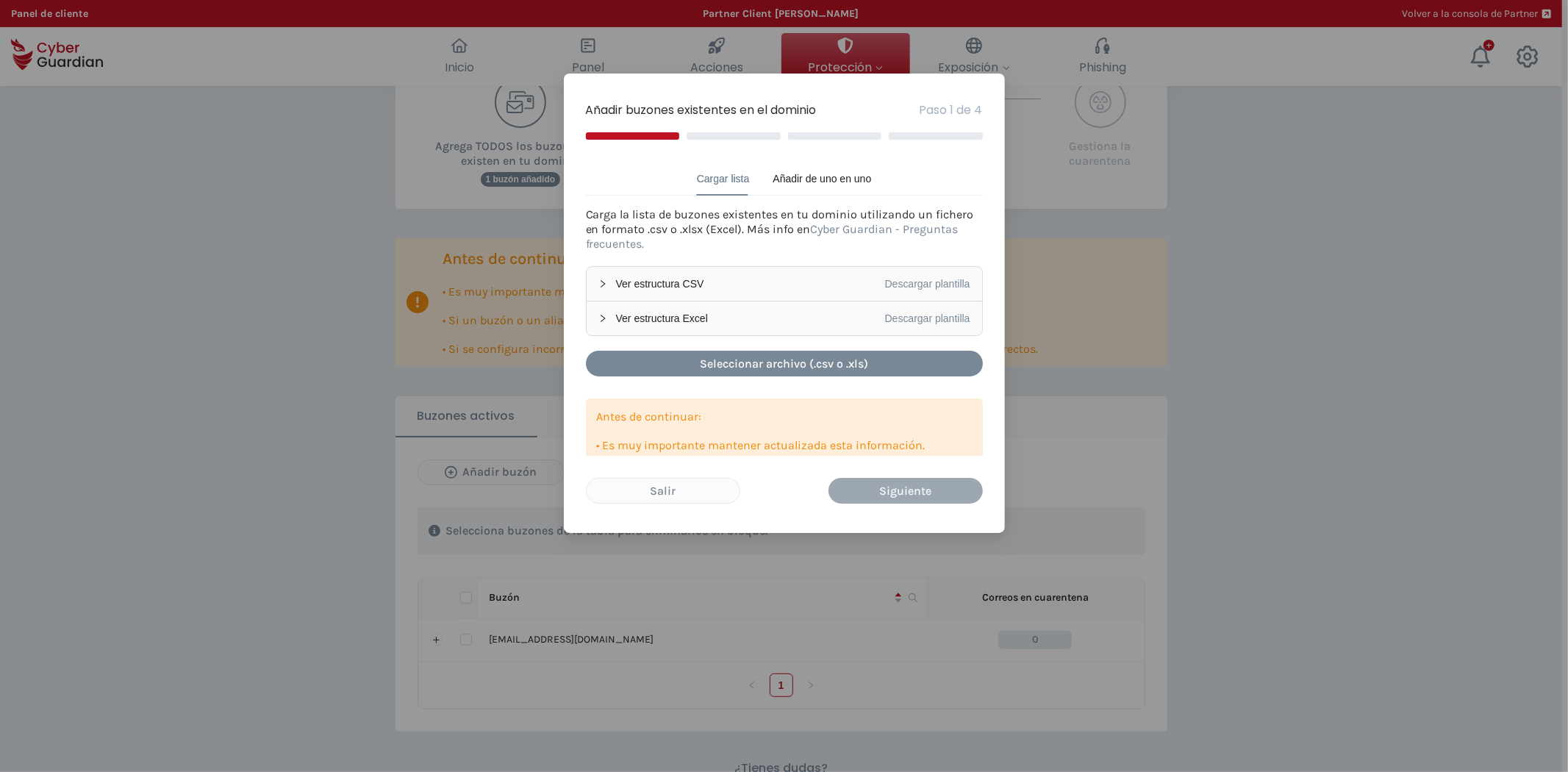
click at [951, 491] on div "Siguiente" at bounding box center [905, 491] width 132 height 18
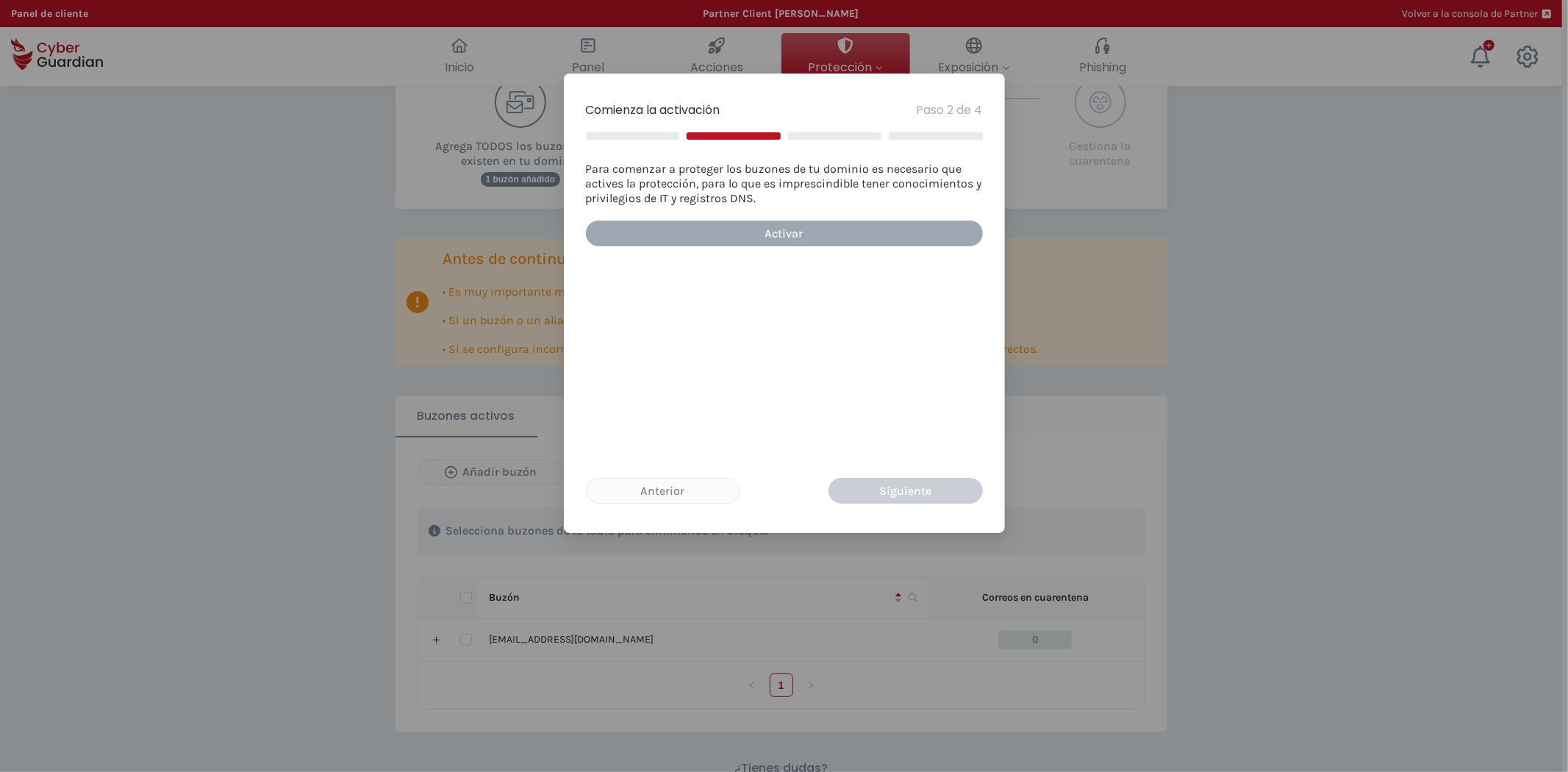
click at [774, 236] on div "Activar" at bounding box center [784, 233] width 375 height 18
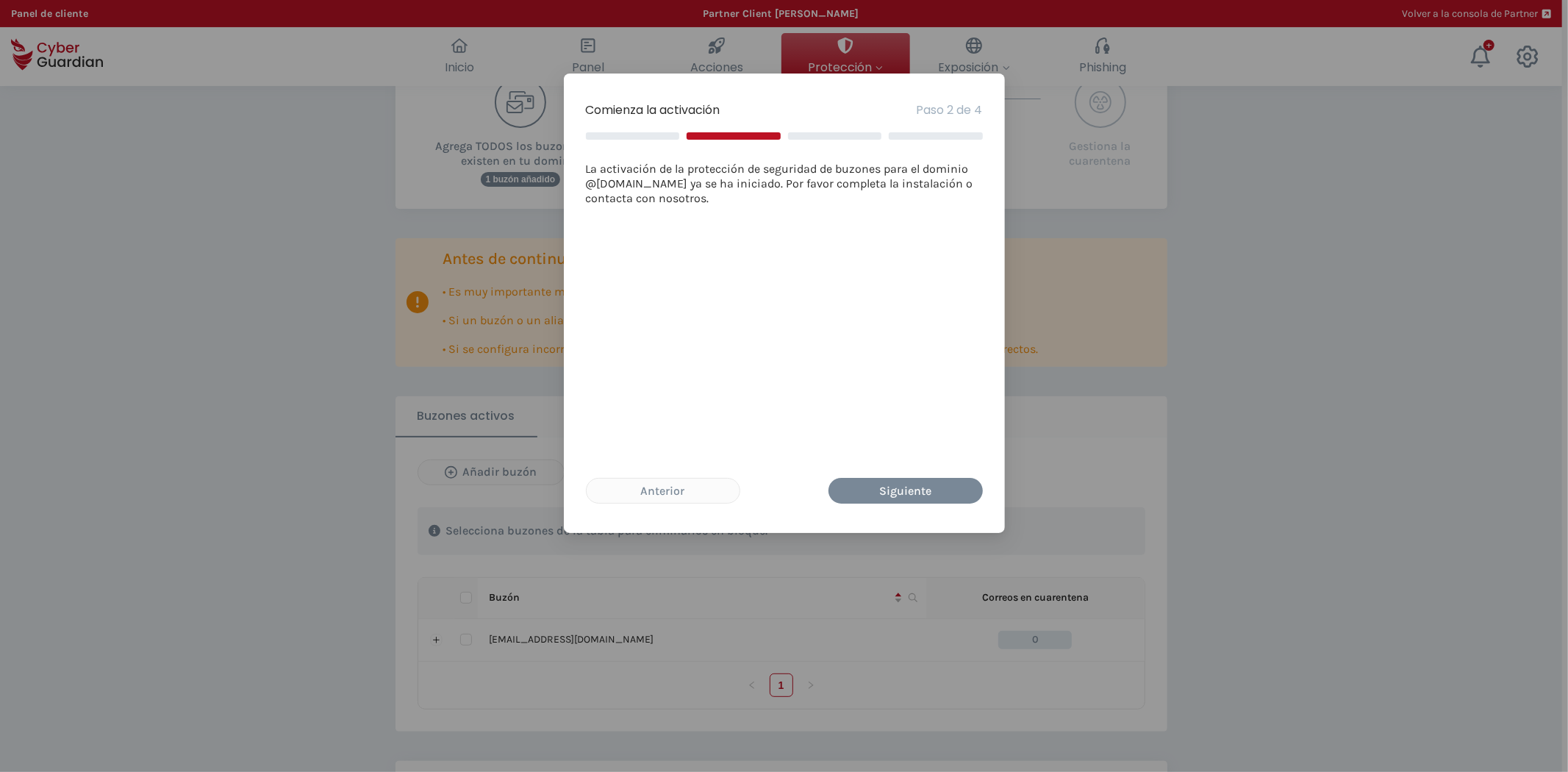
click at [696, 616] on div "Comienza la activación Paso 2 de 4 La activación de la protección de seguridad …" at bounding box center [784, 386] width 1568 height 772
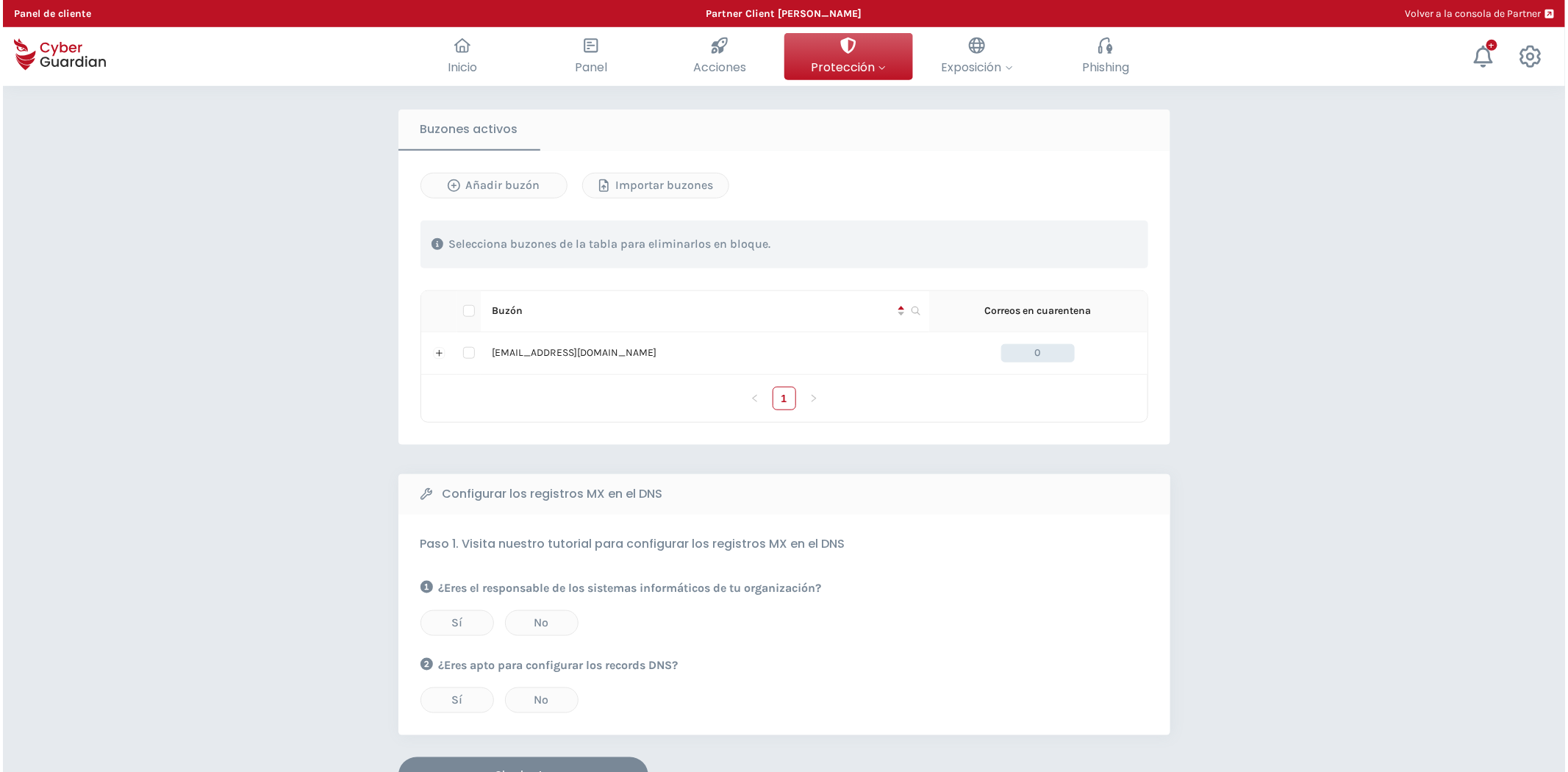
scroll to position [571, 0]
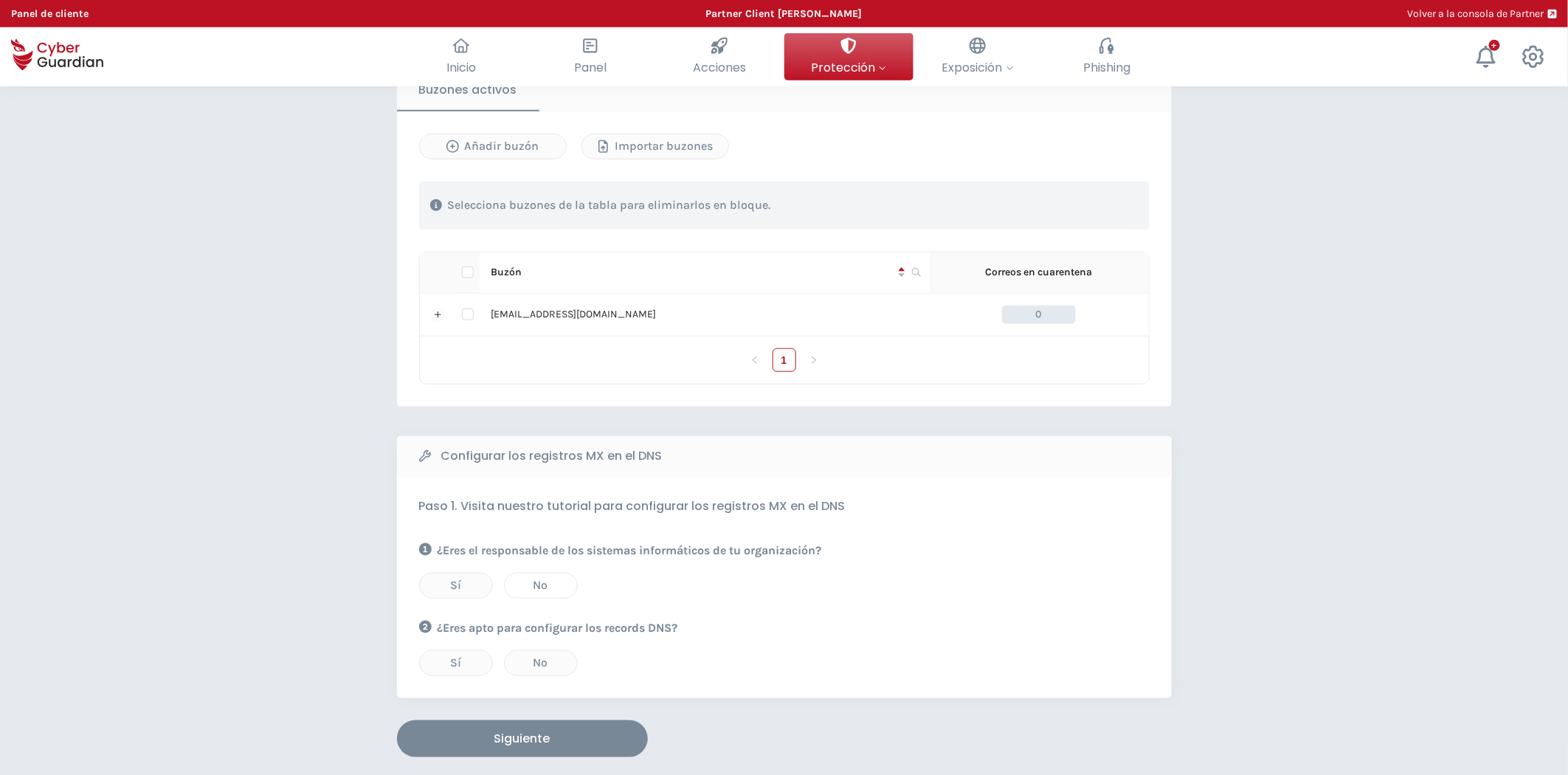
click at [547, 592] on div "No" at bounding box center [541, 584] width 50 height 17
click at [540, 669] on div "No" at bounding box center [541, 662] width 50 height 17
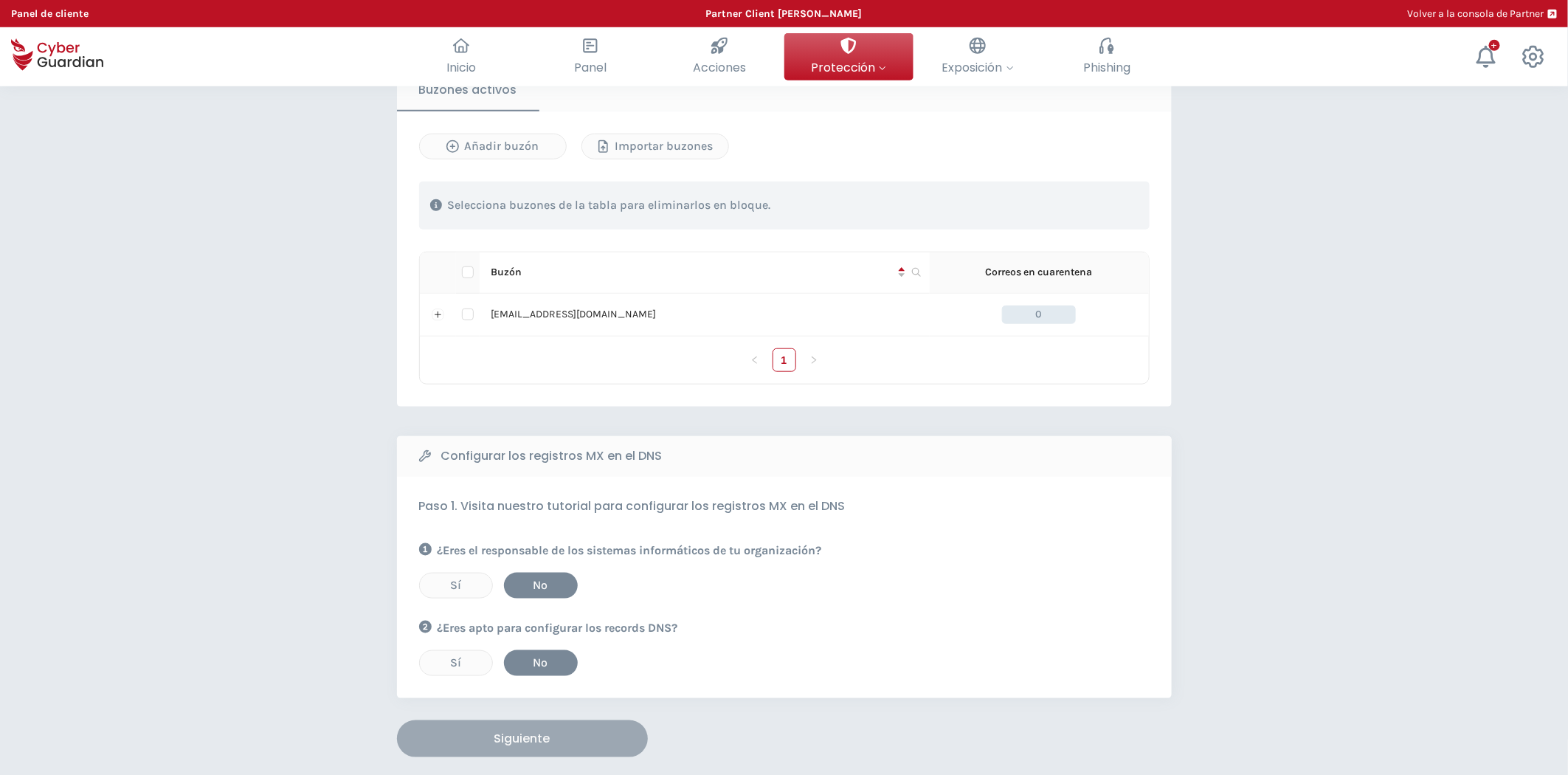
click at [554, 738] on div "Siguiente" at bounding box center [522, 738] width 229 height 17
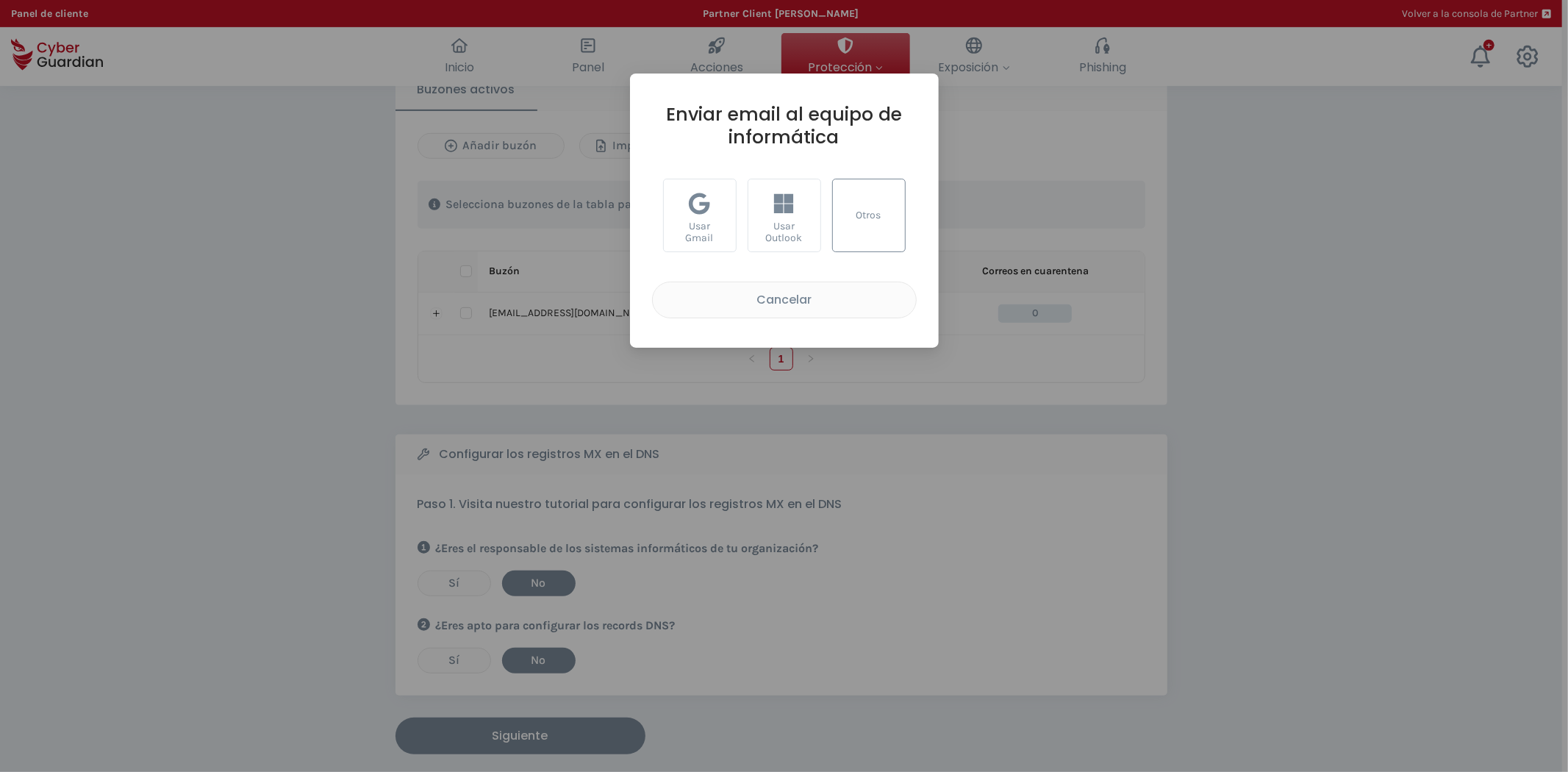
click at [883, 207] on div "Otros" at bounding box center [868, 215] width 73 height 73
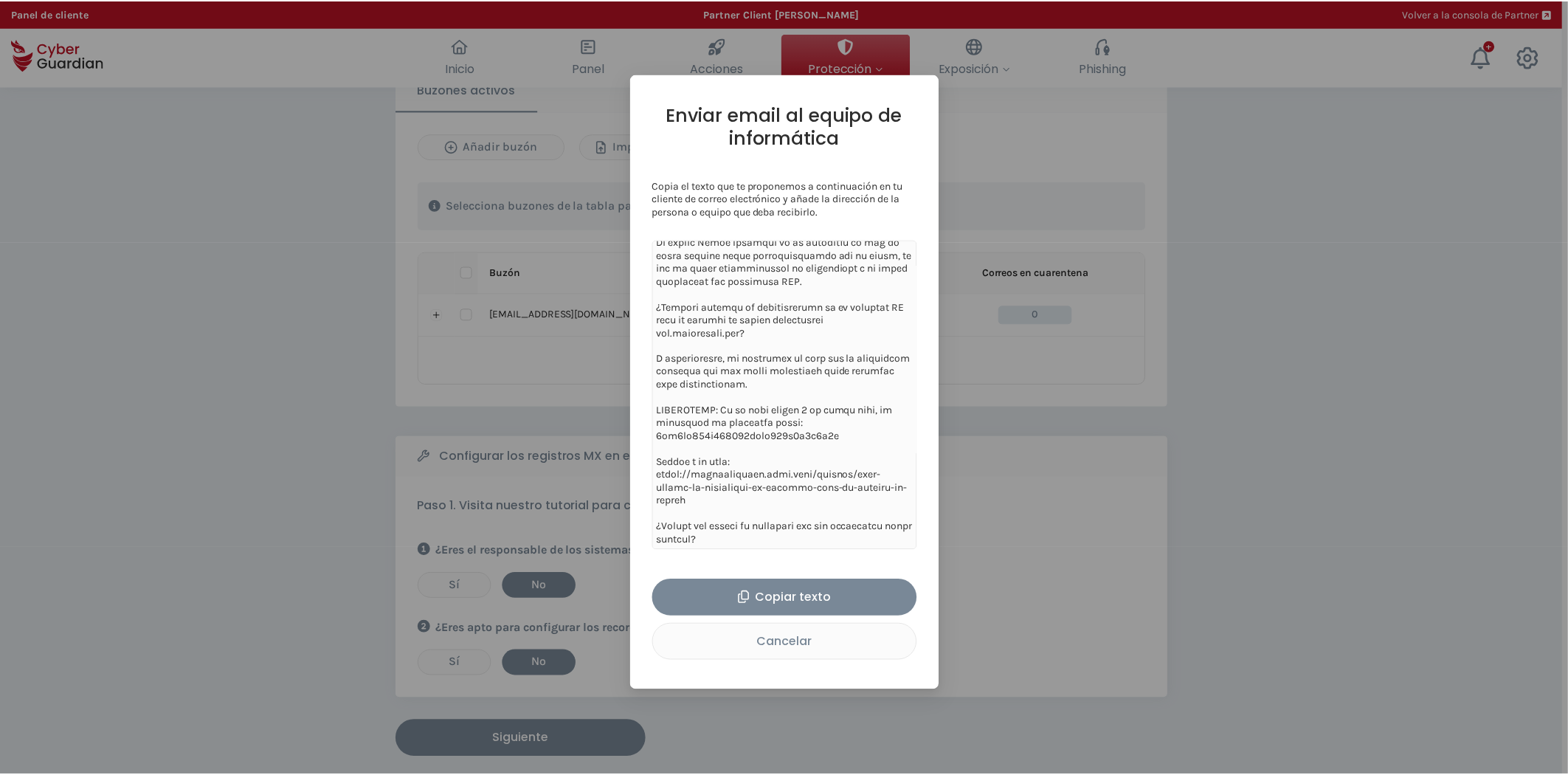
scroll to position [189, 0]
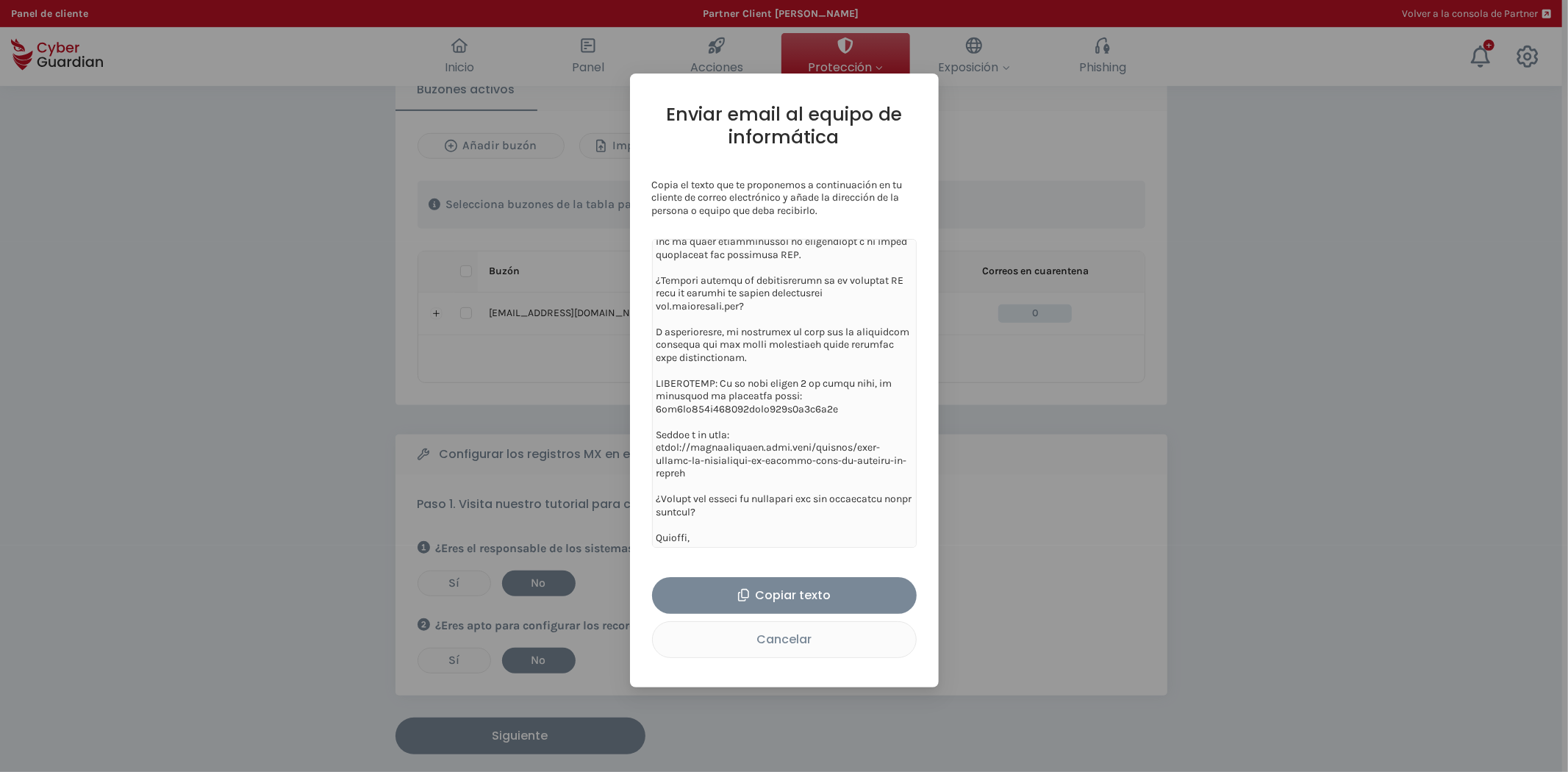
click at [1069, 558] on div "Enviar email al equipo de informática Copia el texto que te proponemos a contin…" at bounding box center [784, 386] width 1568 height 772
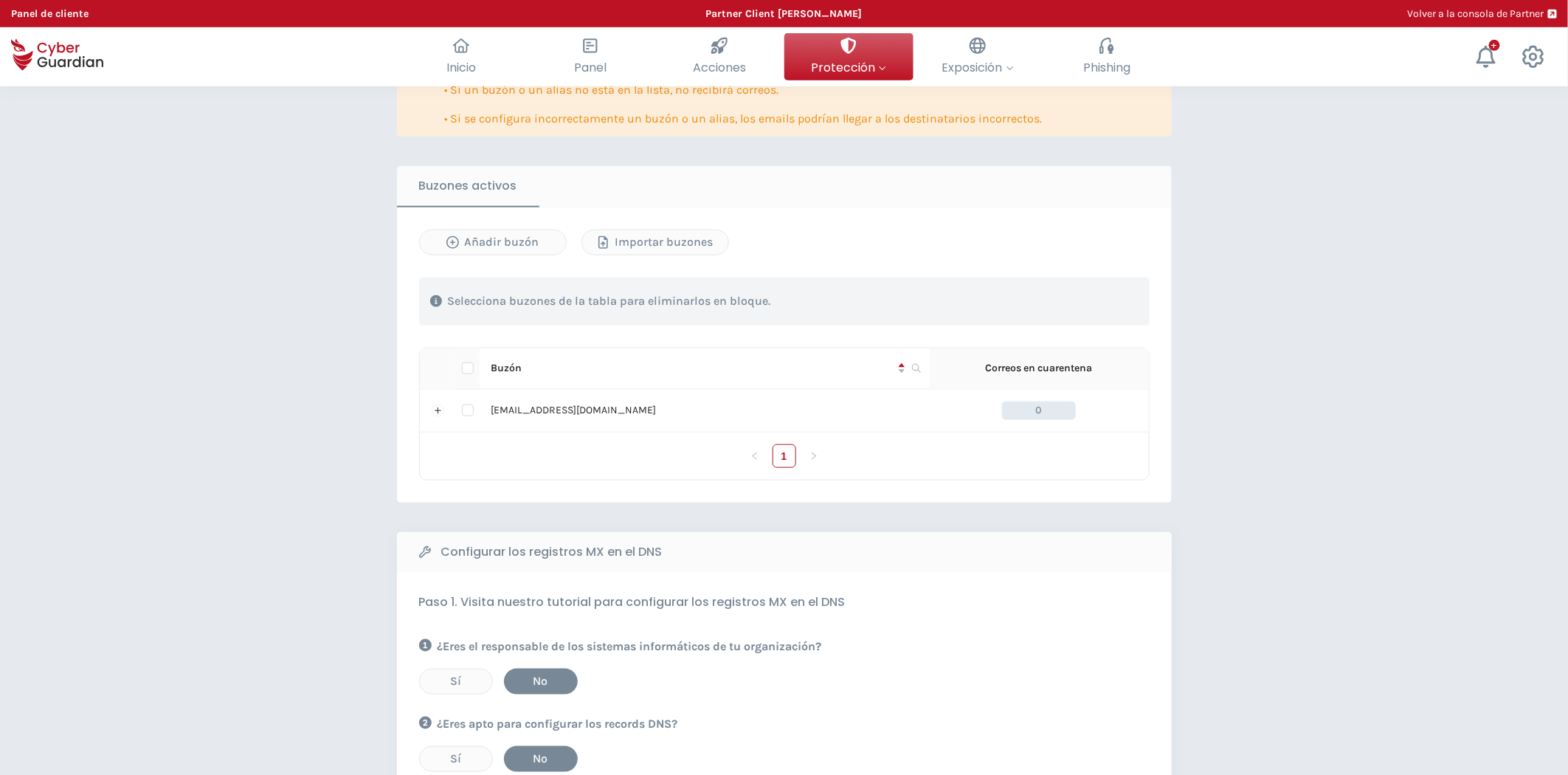
scroll to position [574, 0]
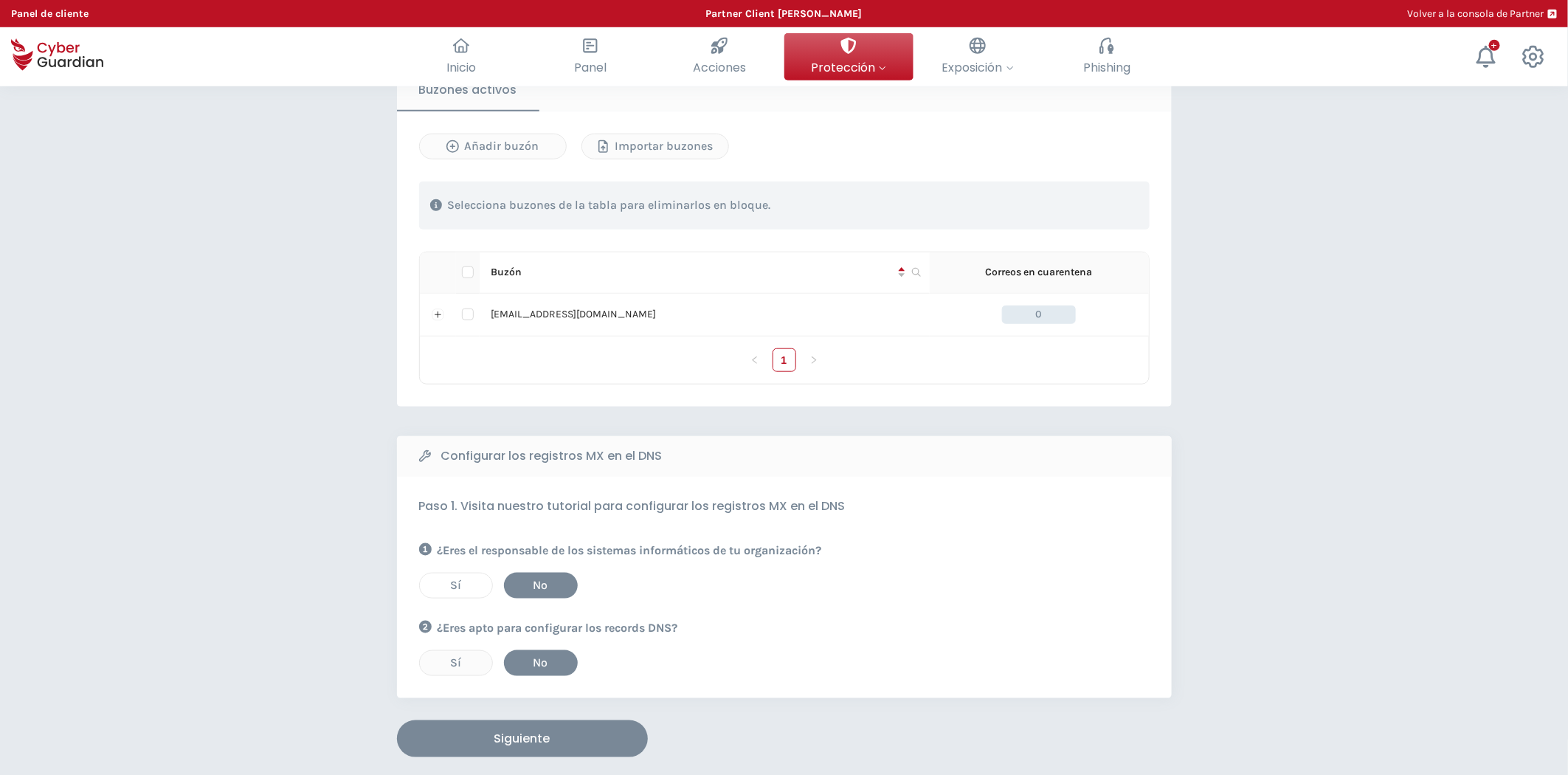
click at [463, 583] on div "Sí" at bounding box center [456, 584] width 50 height 17
click at [460, 658] on div "Sí" at bounding box center [456, 662] width 50 height 17
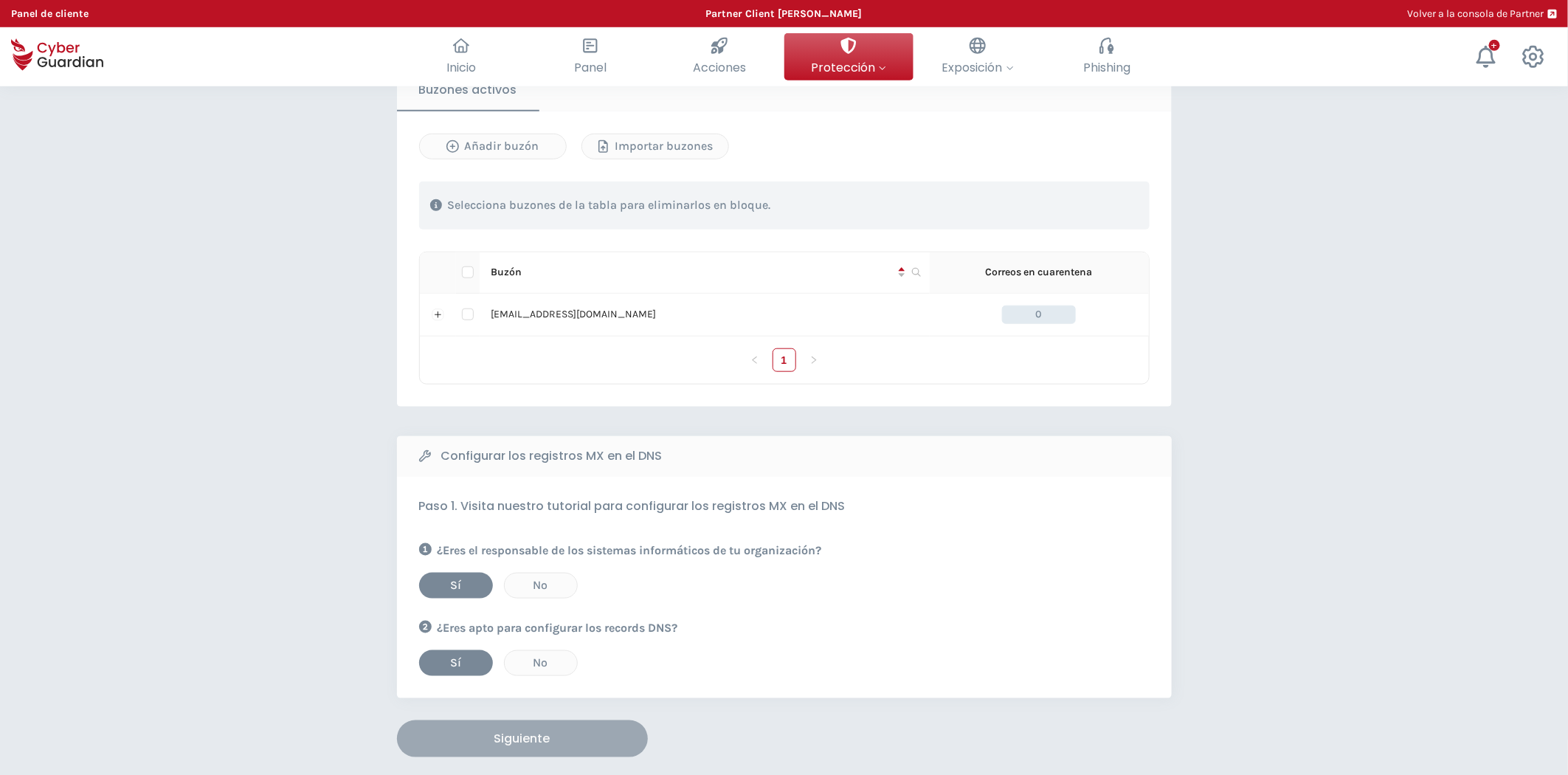
click at [588, 735] on div "Siguiente" at bounding box center [522, 738] width 229 height 17
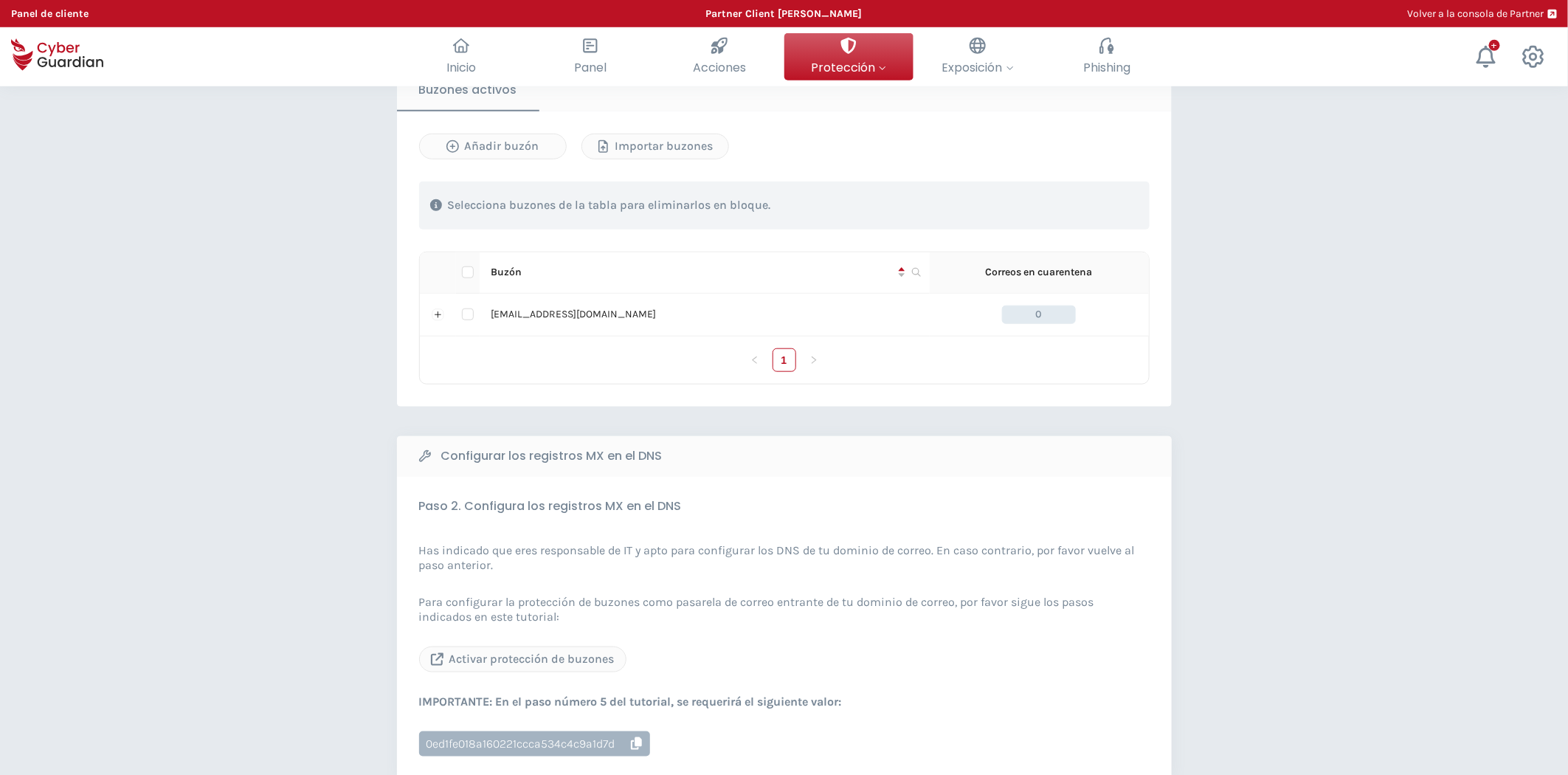
scroll to position [655, 0]
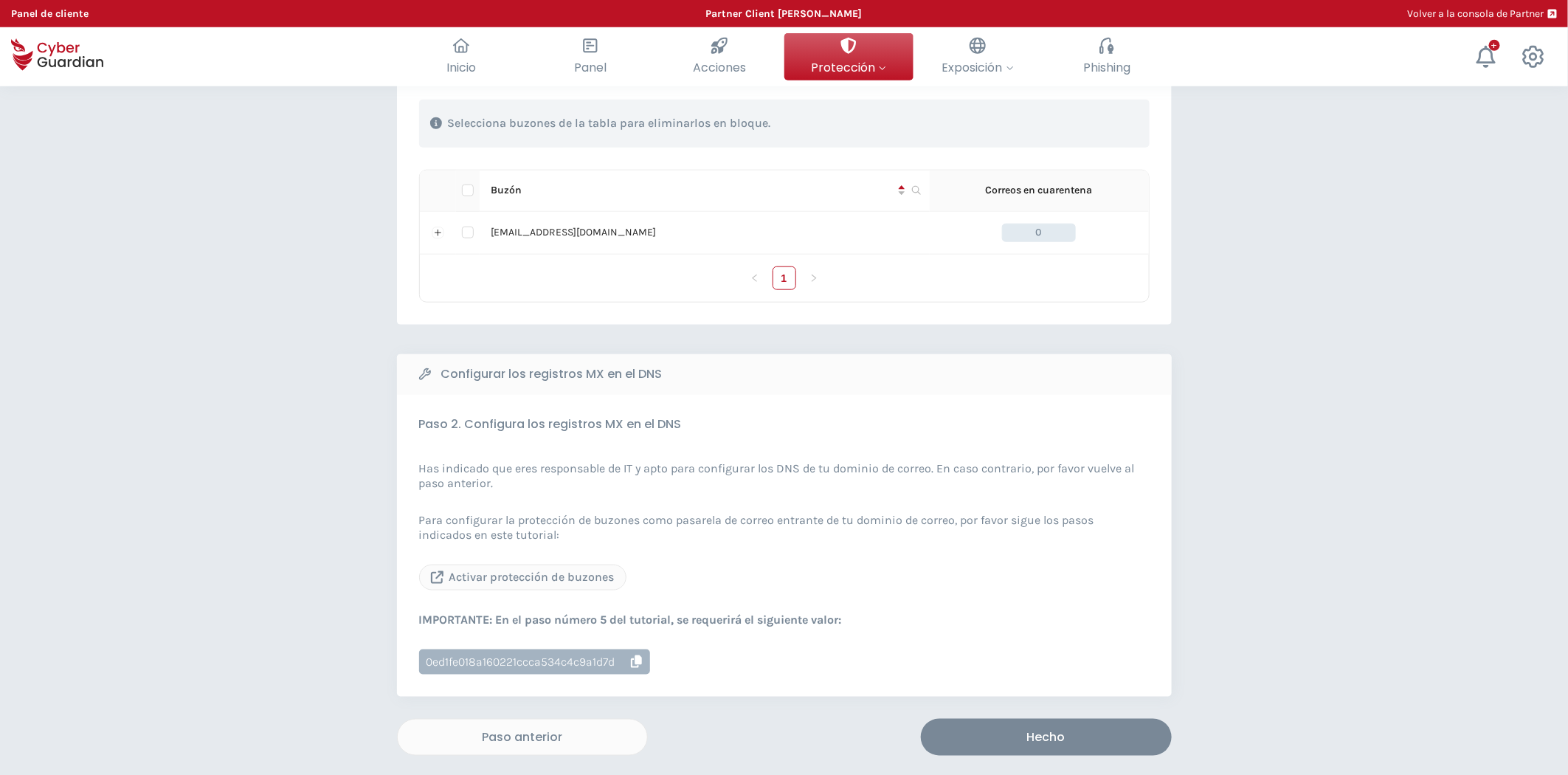
click at [637, 663] on icon "button" at bounding box center [635, 661] width 11 height 12
click at [1055, 742] on div "Hecho" at bounding box center [1046, 736] width 229 height 17
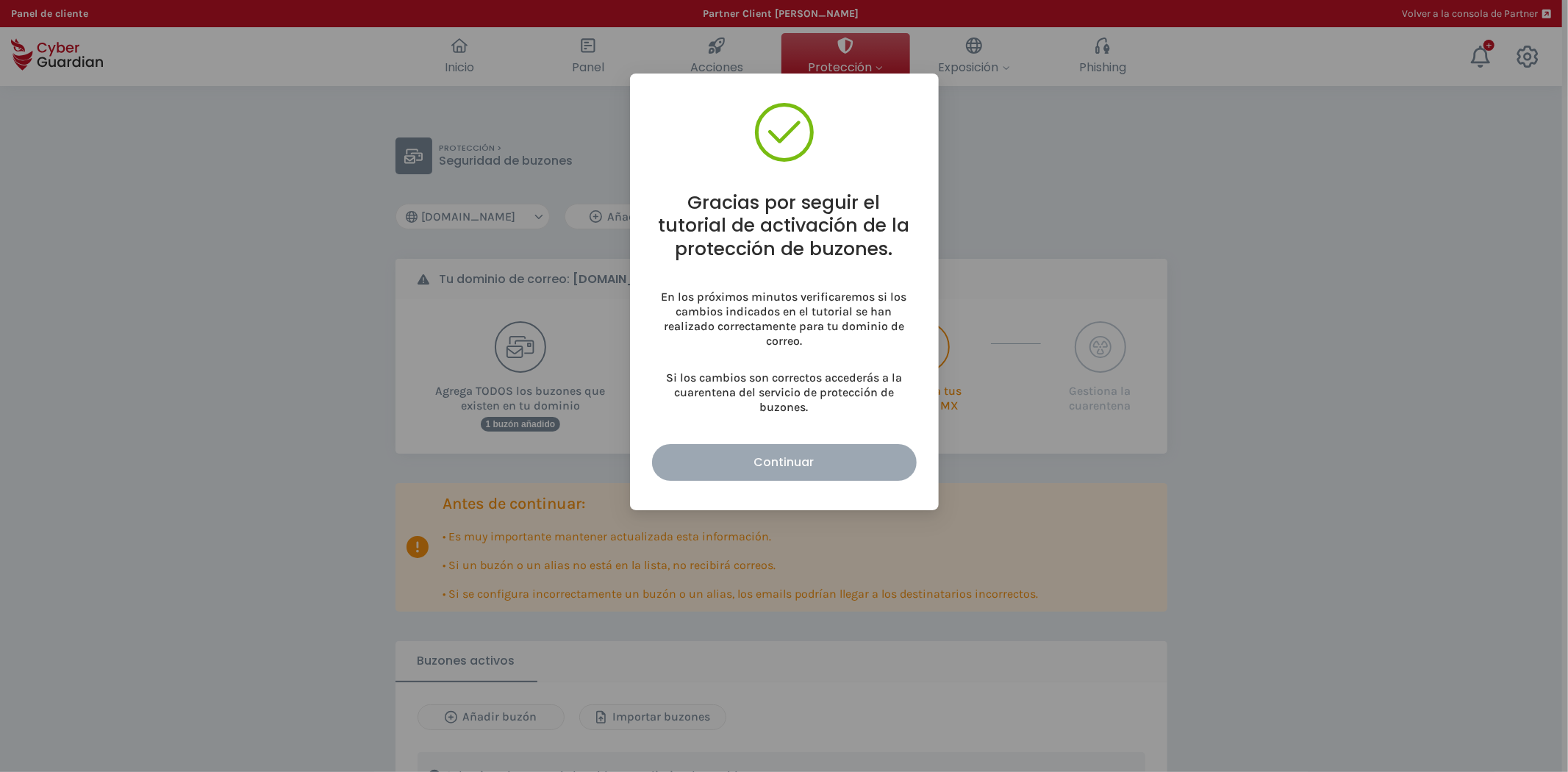
click at [840, 455] on div "Continuar" at bounding box center [784, 462] width 243 height 18
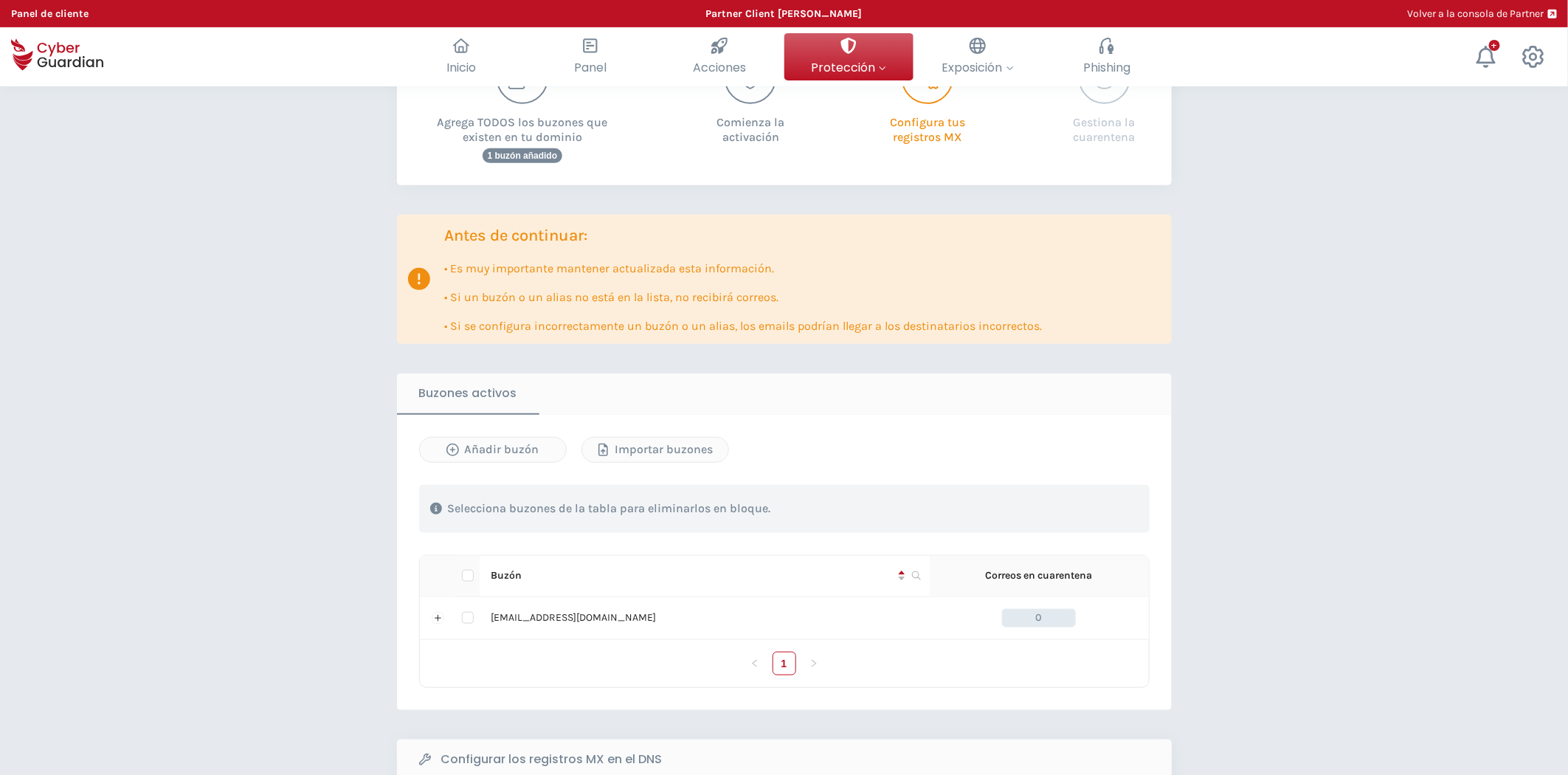
scroll to position [246, 0]
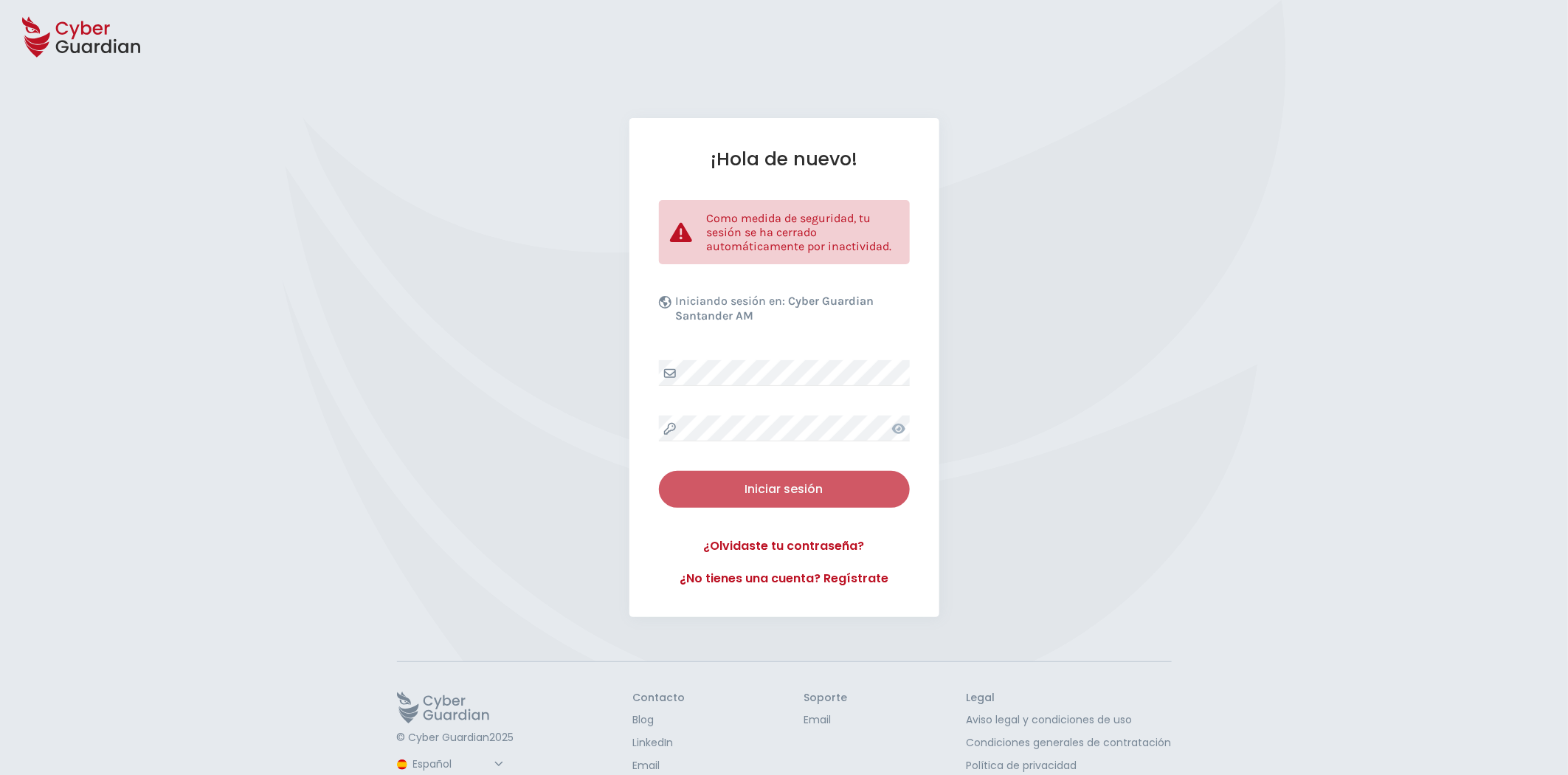
click at [788, 491] on div "Iniciar sesión" at bounding box center [784, 489] width 229 height 17
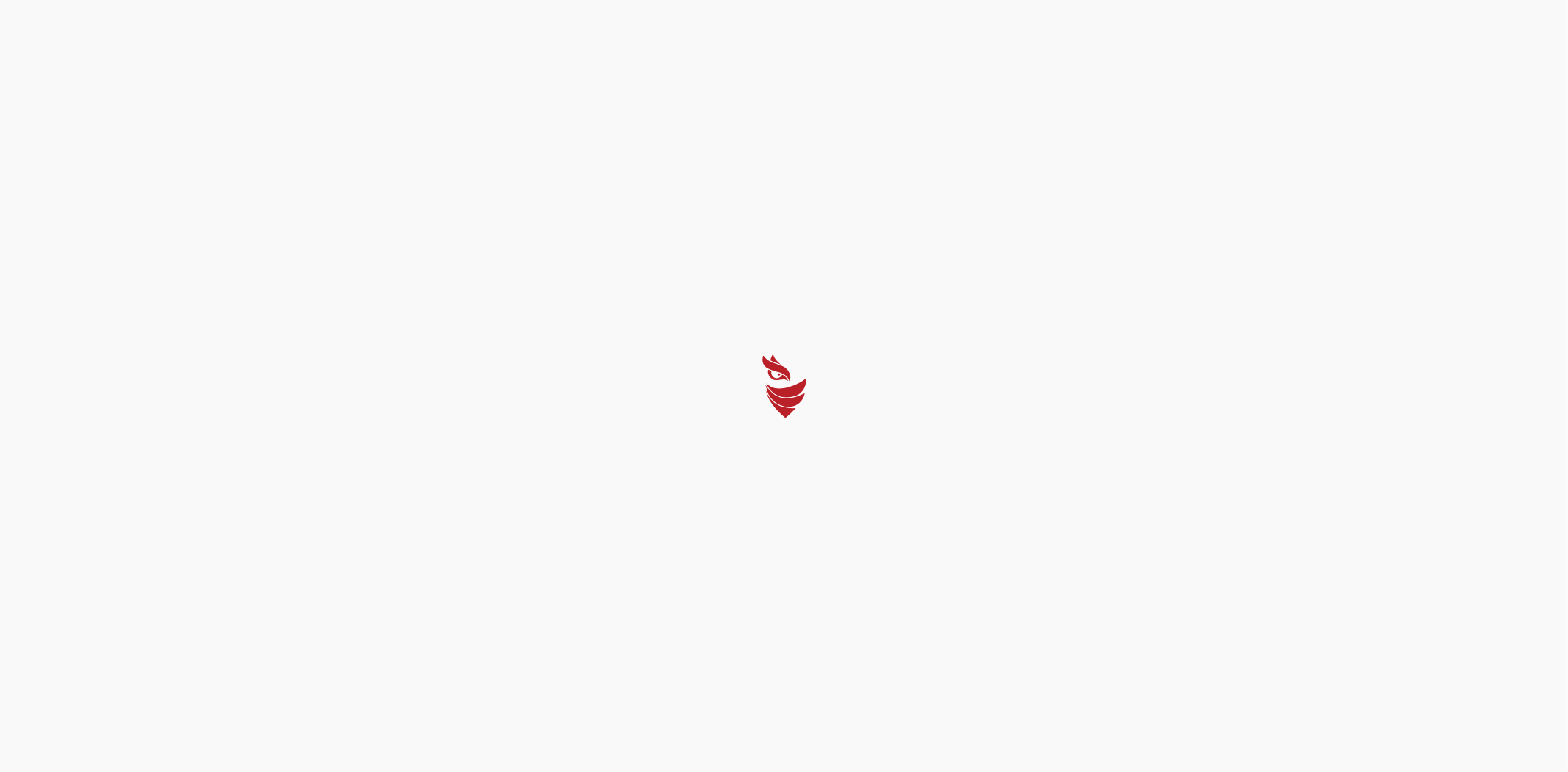
select select "Português (BR)"
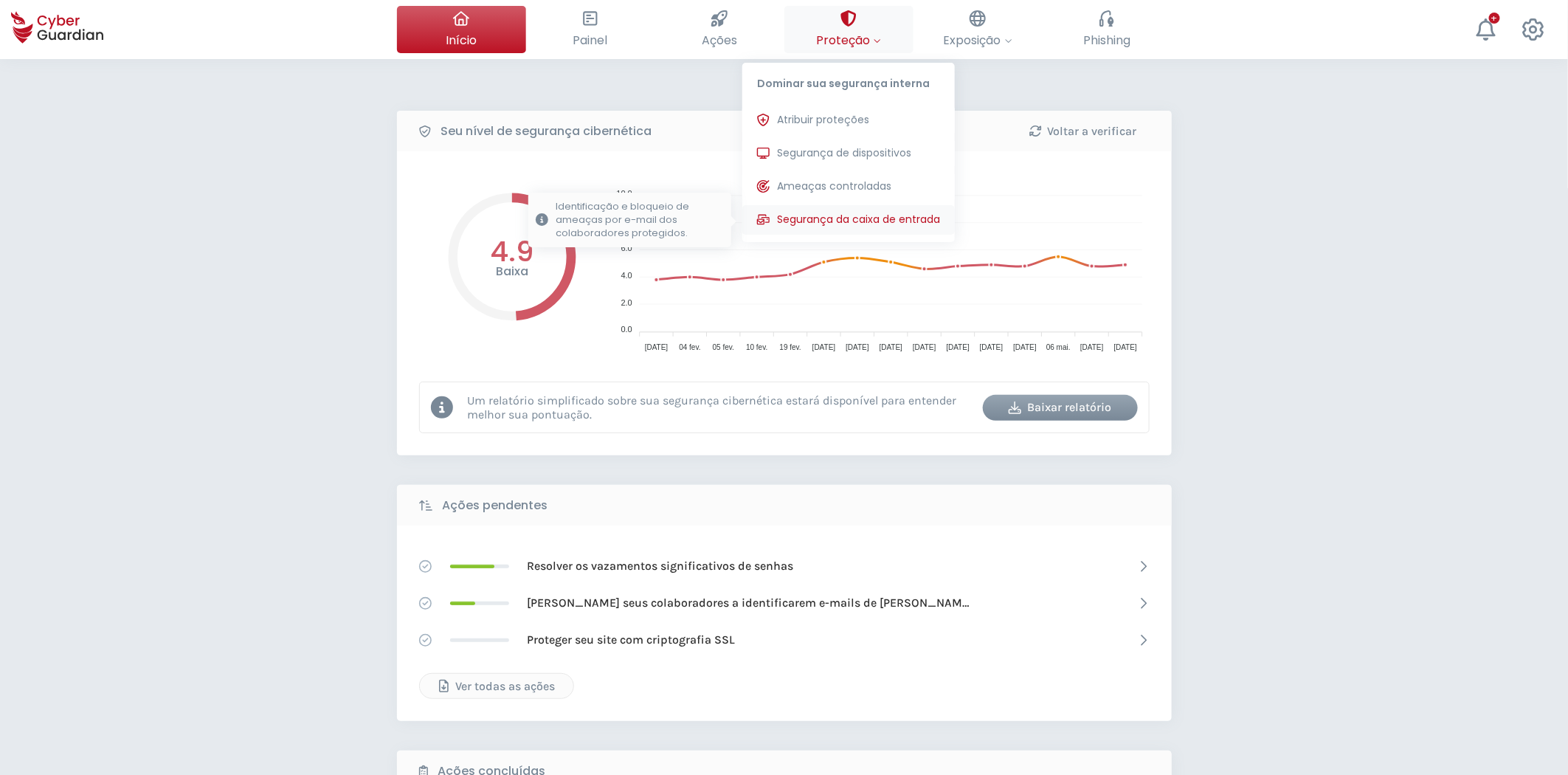
click at [853, 212] on span "Segurança da caixa de entrada" at bounding box center [858, 220] width 163 height 16
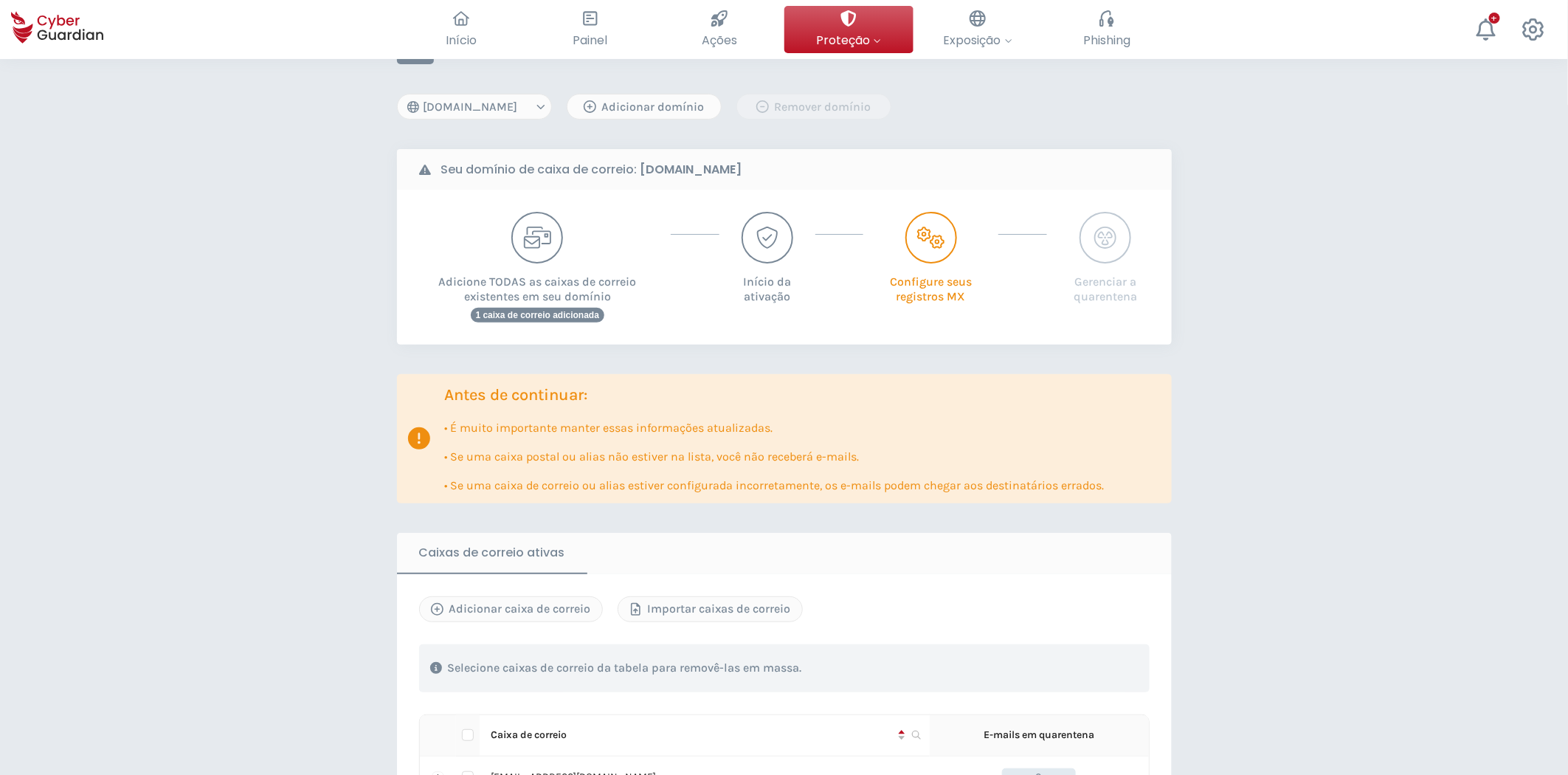
scroll to position [82, 0]
click at [937, 240] on icon "button" at bounding box center [930, 238] width 29 height 23
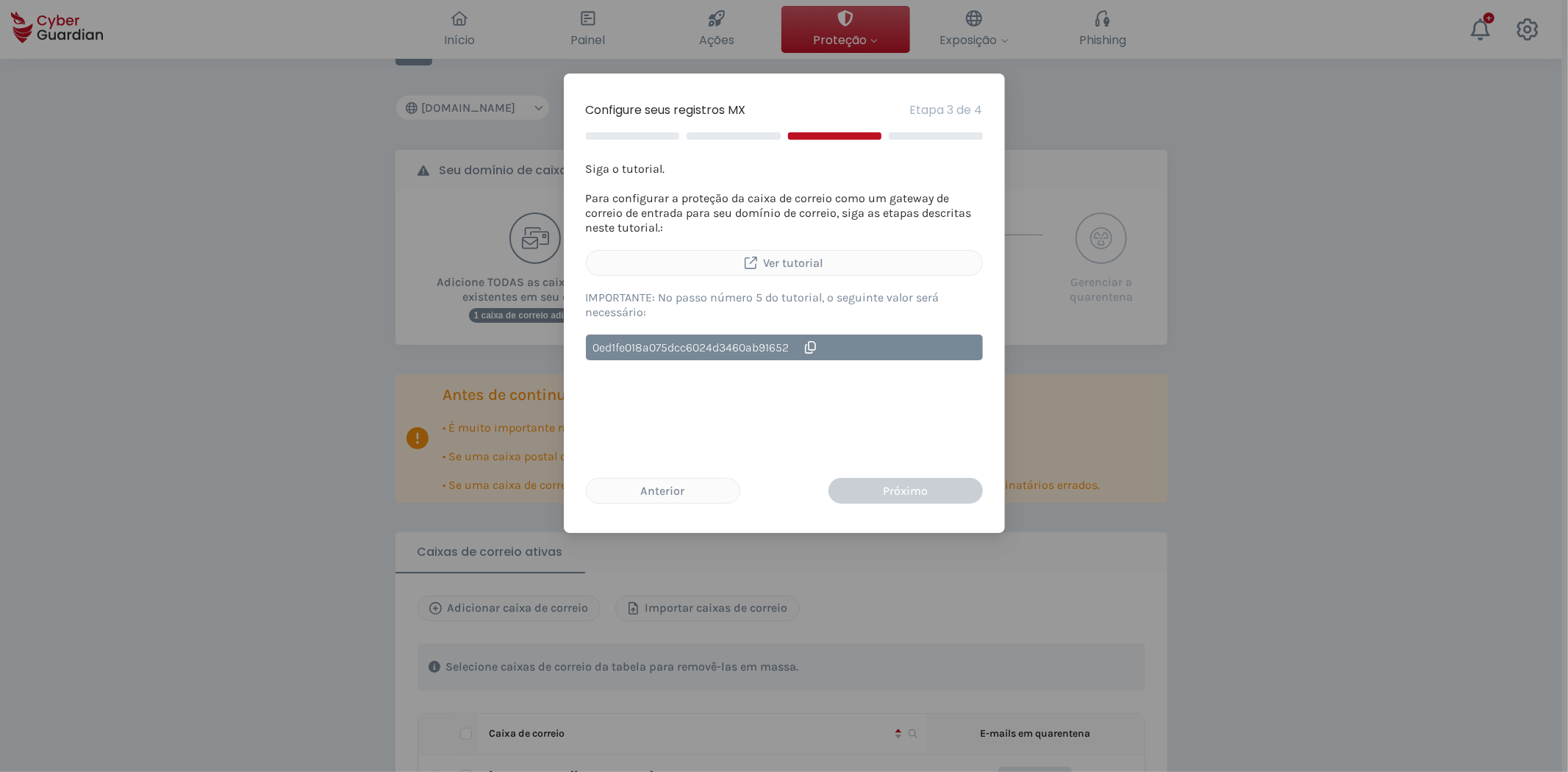
click at [1175, 509] on div "Configure seus registros MX Etapa 3 de 4 Siga o tutorial. Para configurar a pro…" at bounding box center [784, 386] width 1568 height 772
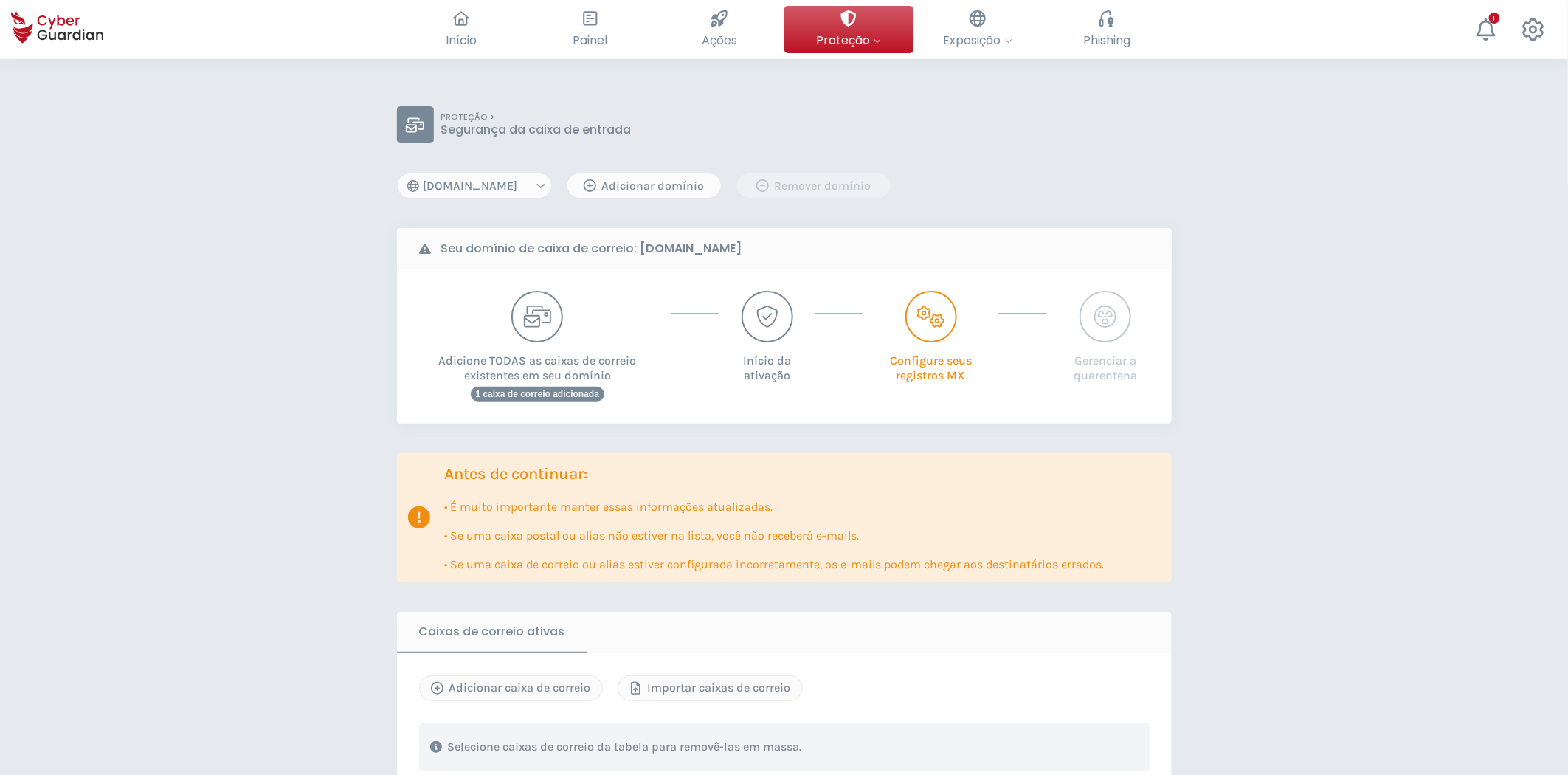
scroll to position [0, 0]
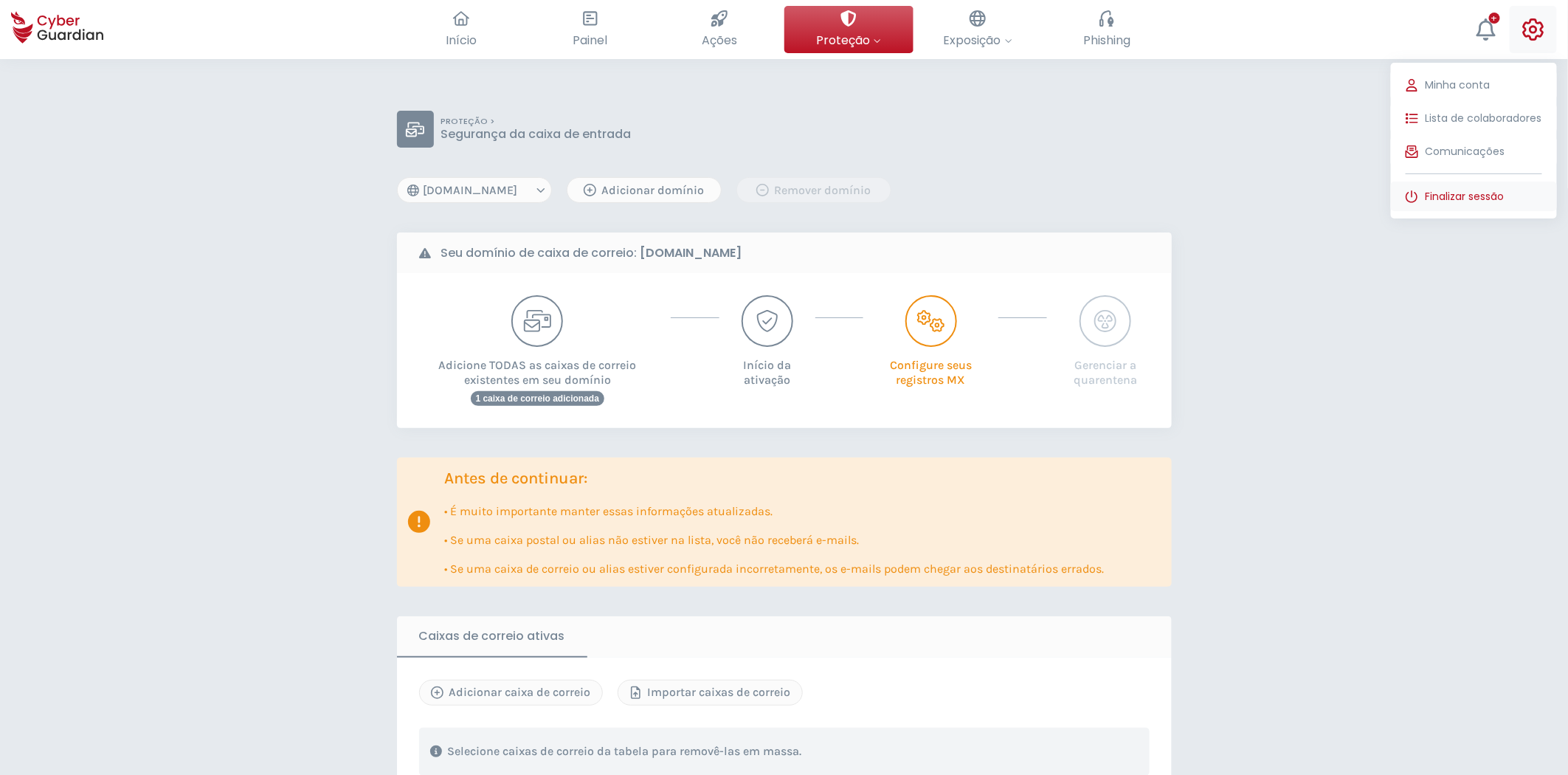
click at [1466, 203] on span "Finalizar sessão" at bounding box center [1465, 196] width 79 height 16
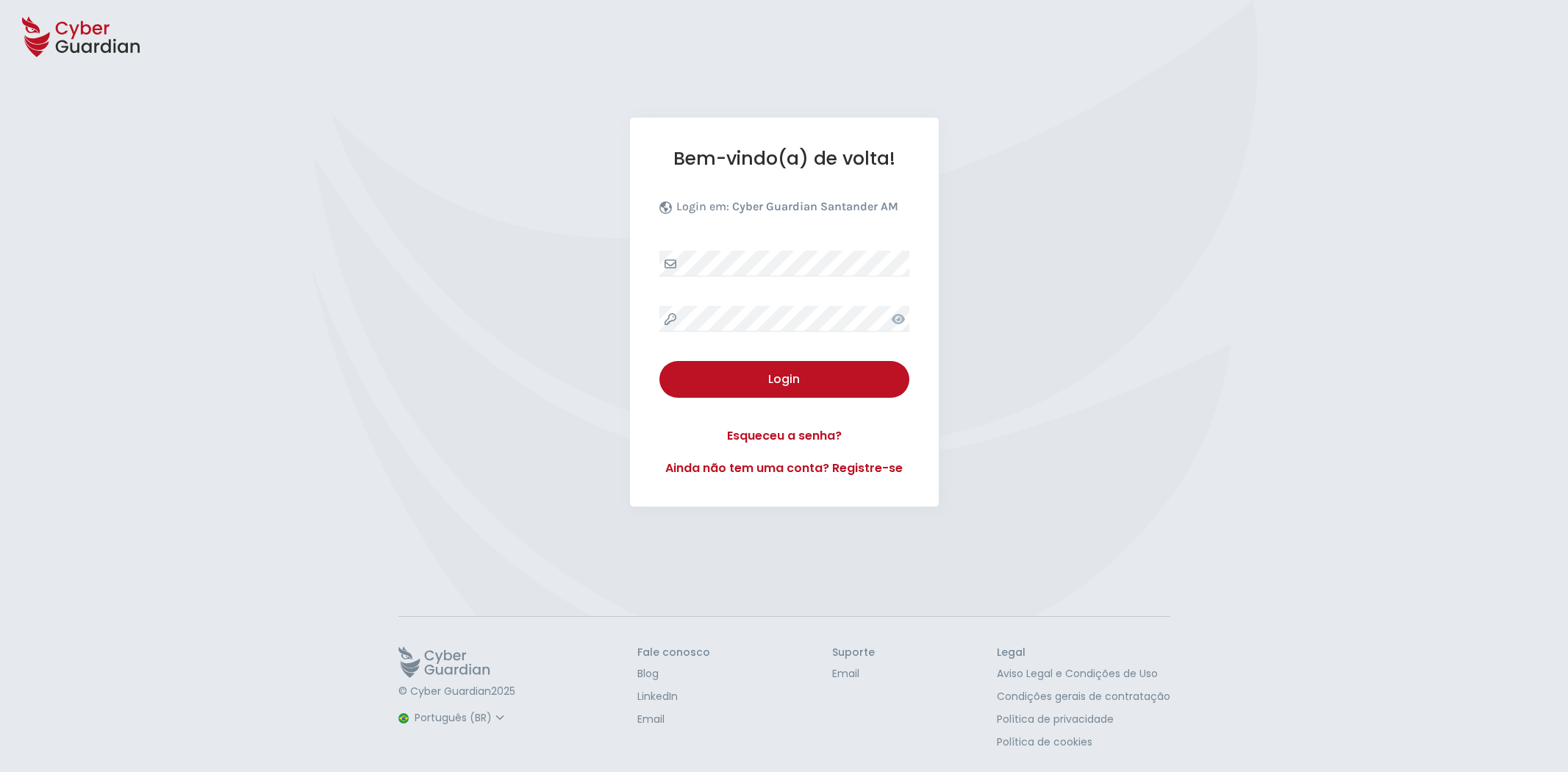
select select "Português (BR)"
click at [803, 380] on div "Login" at bounding box center [784, 379] width 228 height 17
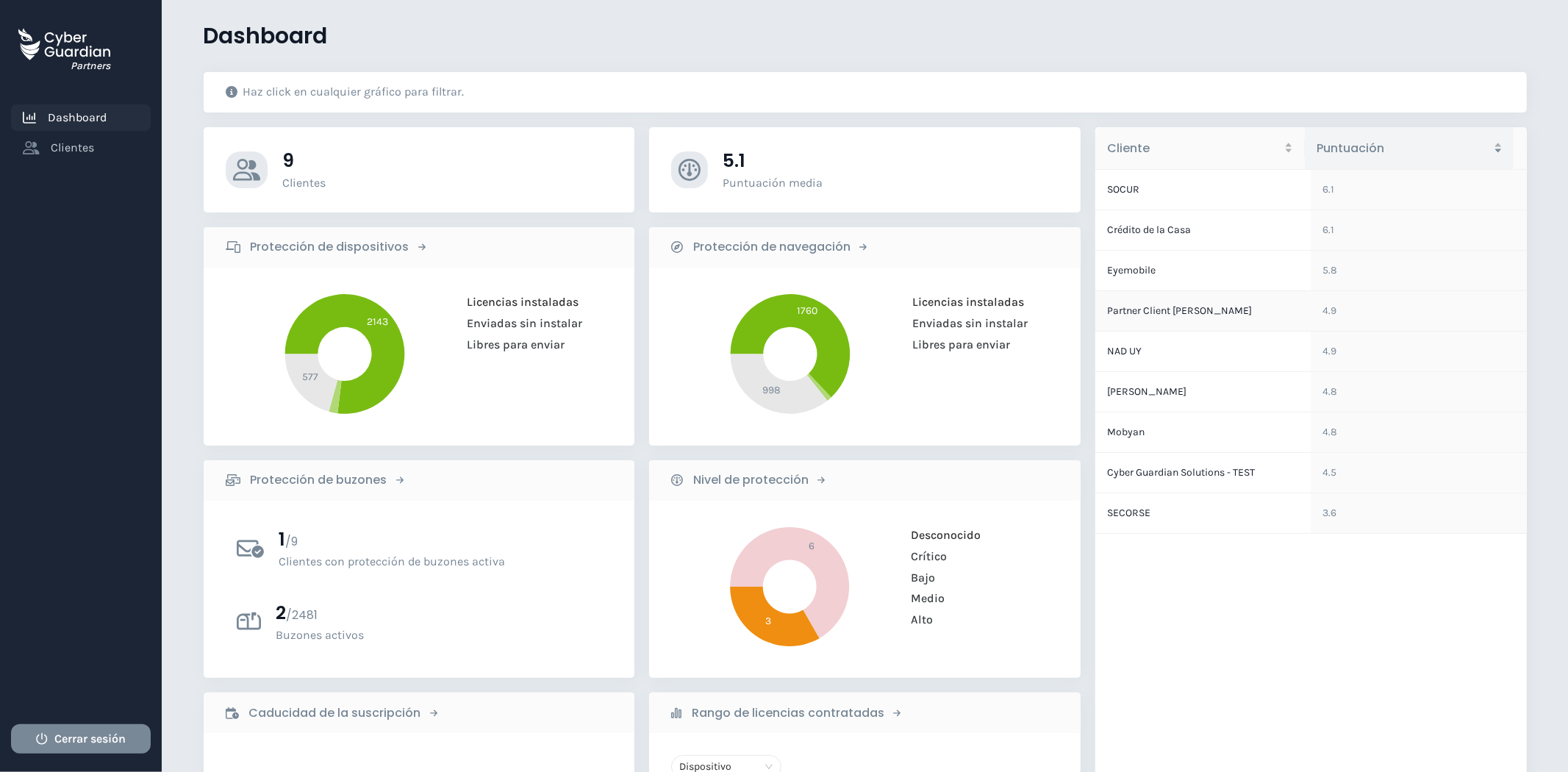
click at [1187, 314] on td "Partner Client [PERSON_NAME]" at bounding box center [1203, 311] width 215 height 40
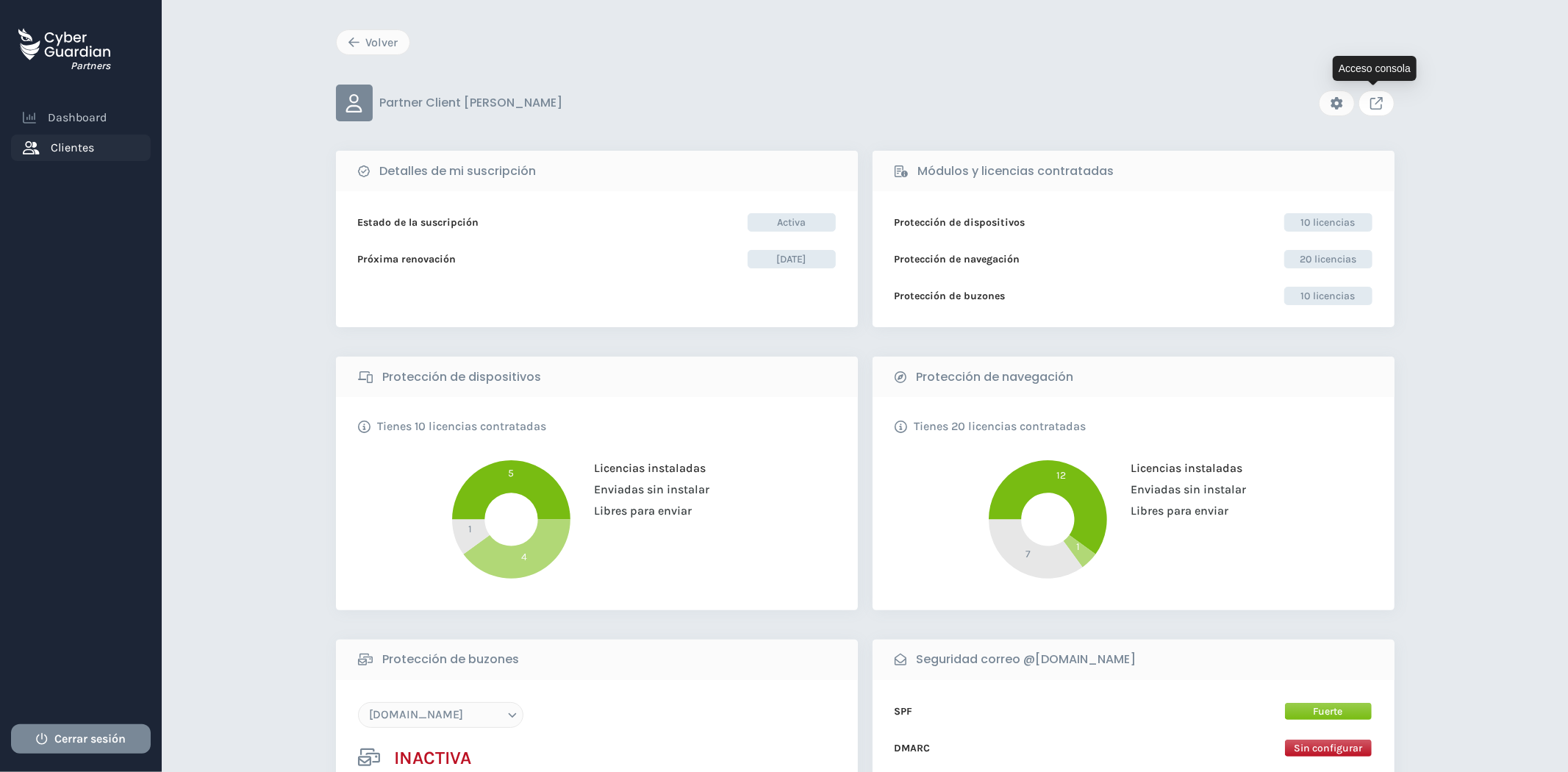
click at [1376, 105] on icon "Link to client console" at bounding box center [1376, 103] width 12 height 12
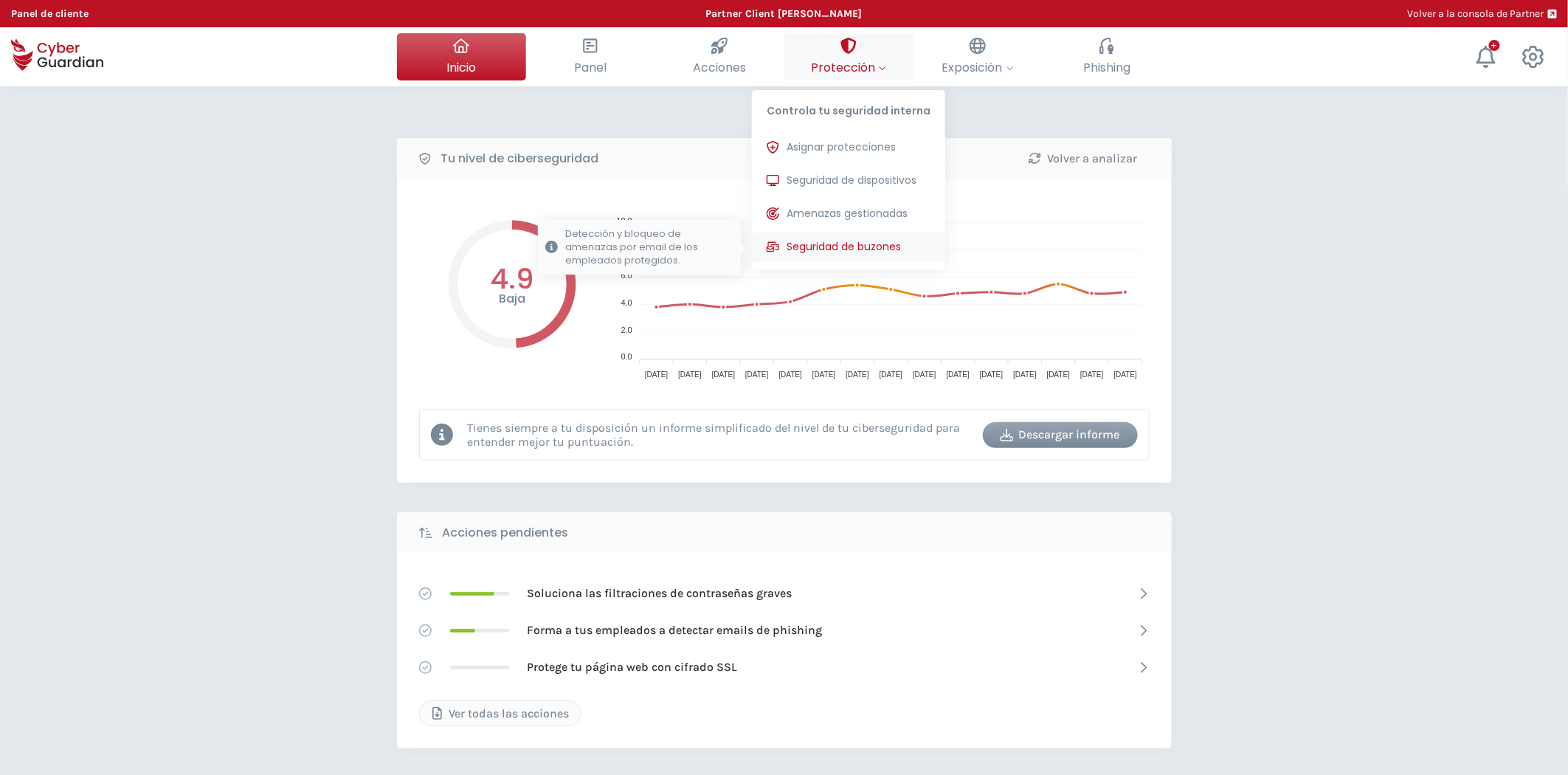
click at [853, 249] on span "Seguridad de buzones" at bounding box center [843, 247] width 115 height 16
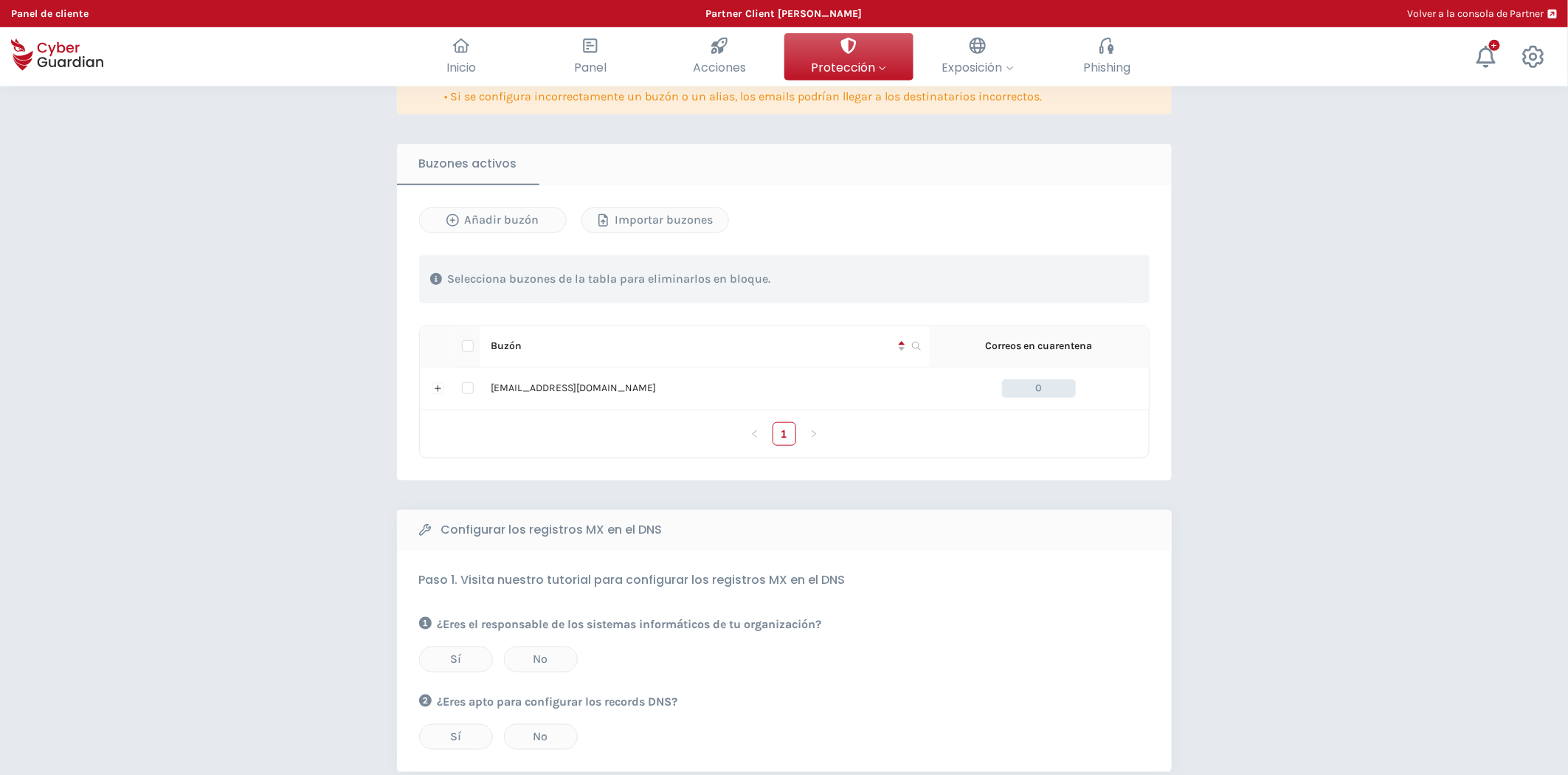
scroll to position [820, 0]
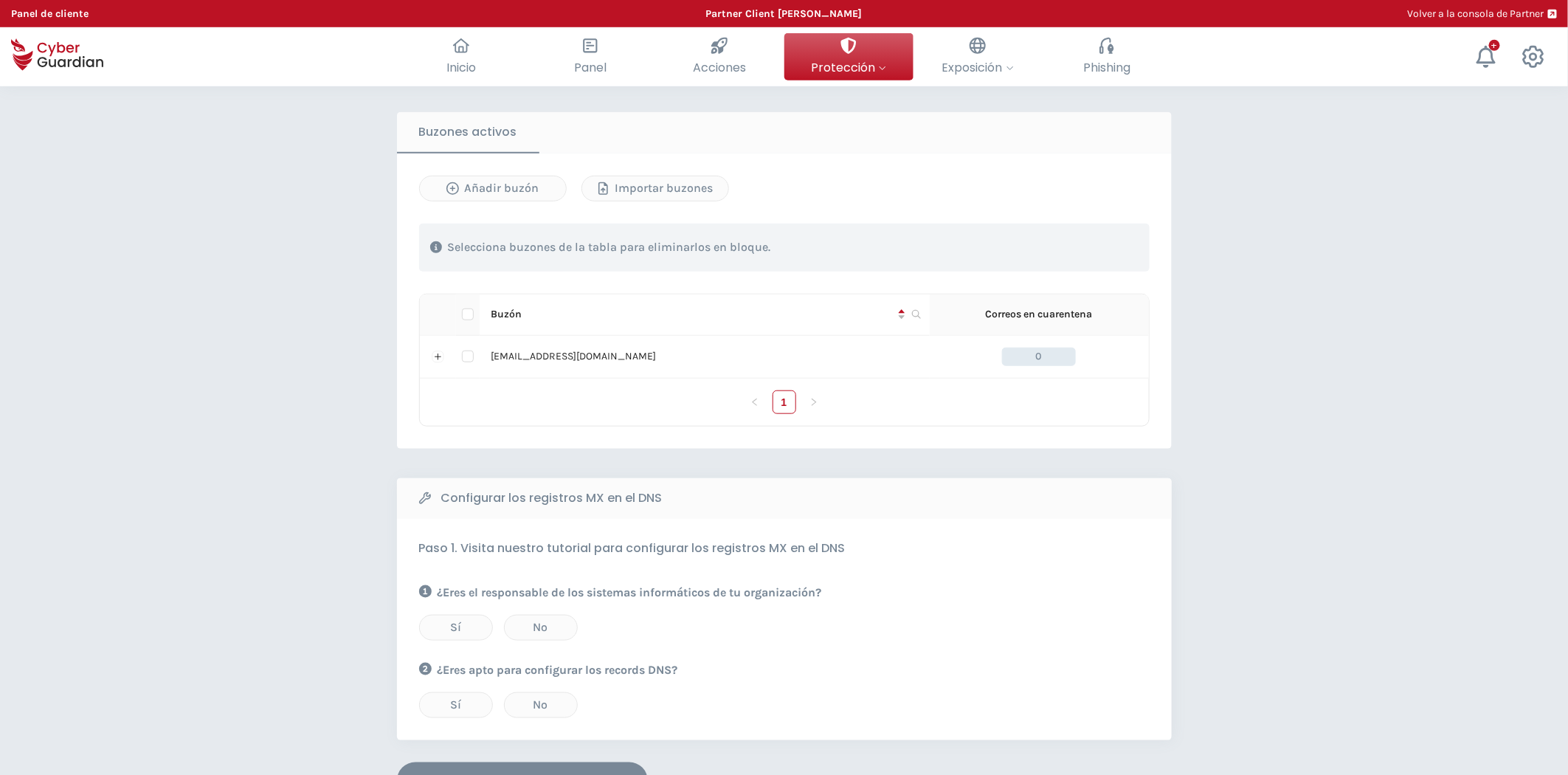
scroll to position [491, 0]
